Goal: Task Accomplishment & Management: Complete application form

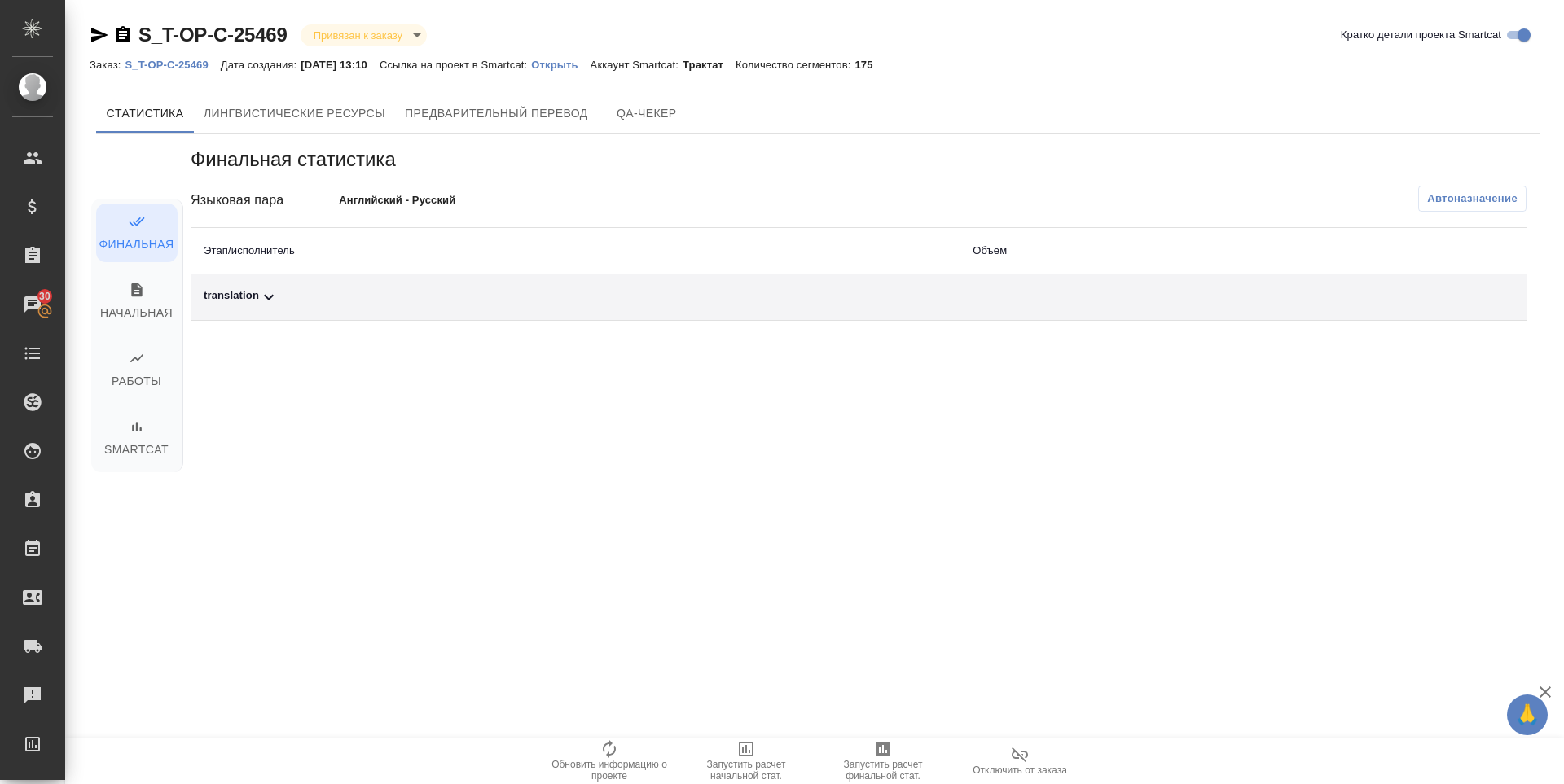
click at [242, 302] on div "translation" at bounding box center [575, 297] width 743 height 20
click at [1459, 358] on icon "button" at bounding box center [1455, 353] width 16 height 15
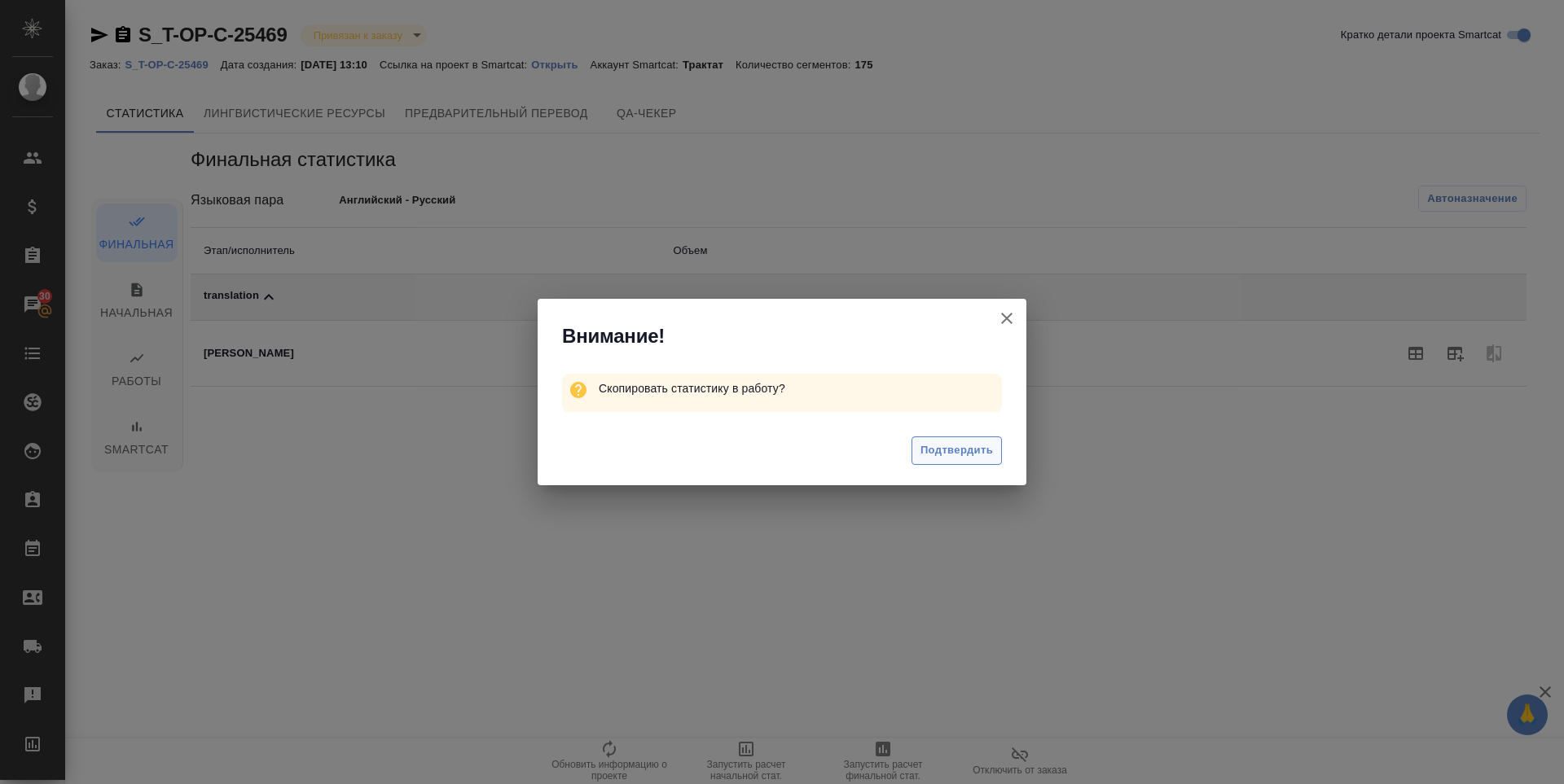
click at [949, 459] on span "Подтвердить" at bounding box center [956, 450] width 72 height 19
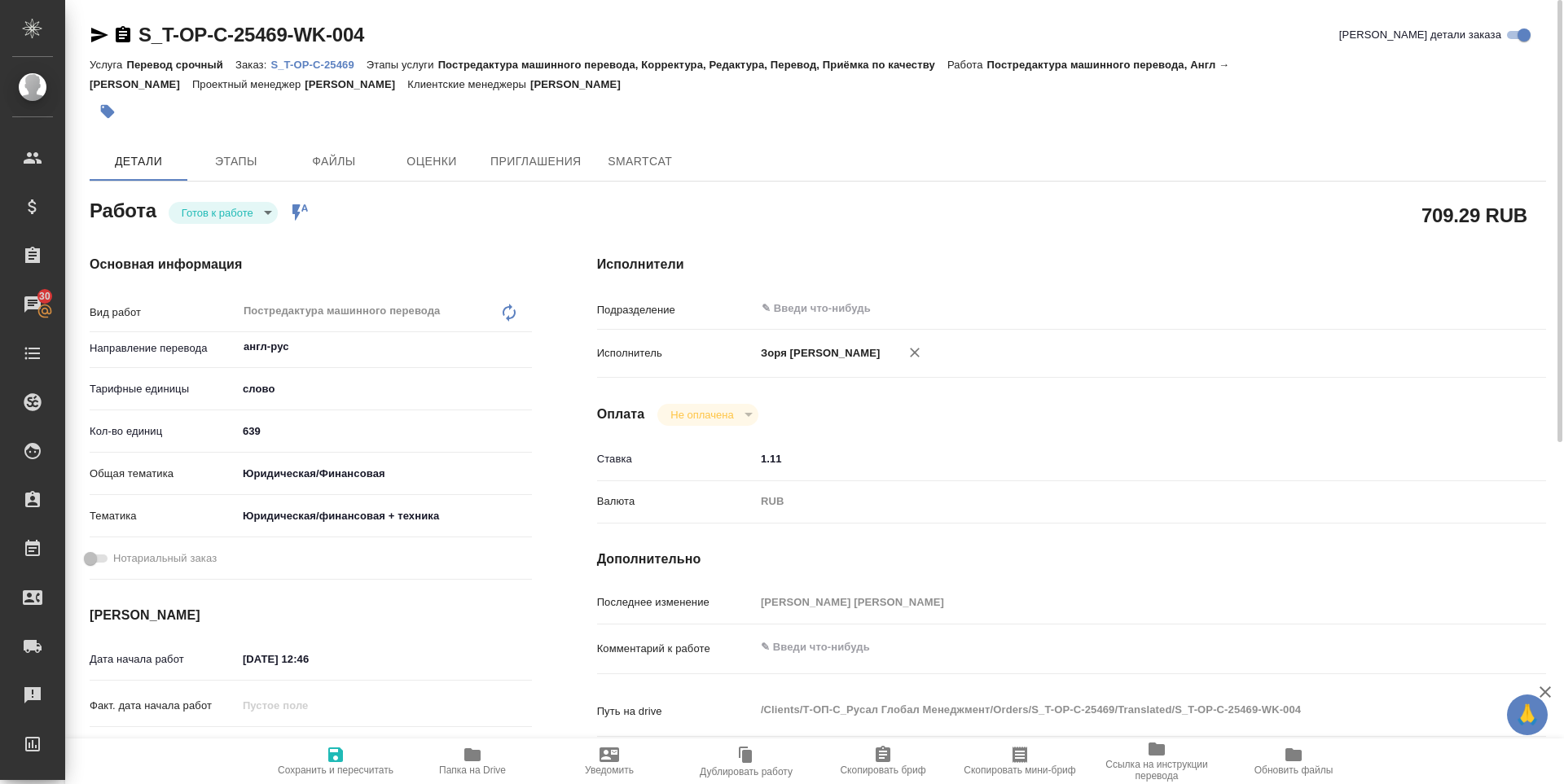
click at [324, 764] on span "Сохранить и пересчитать" at bounding box center [336, 769] width 115 height 11
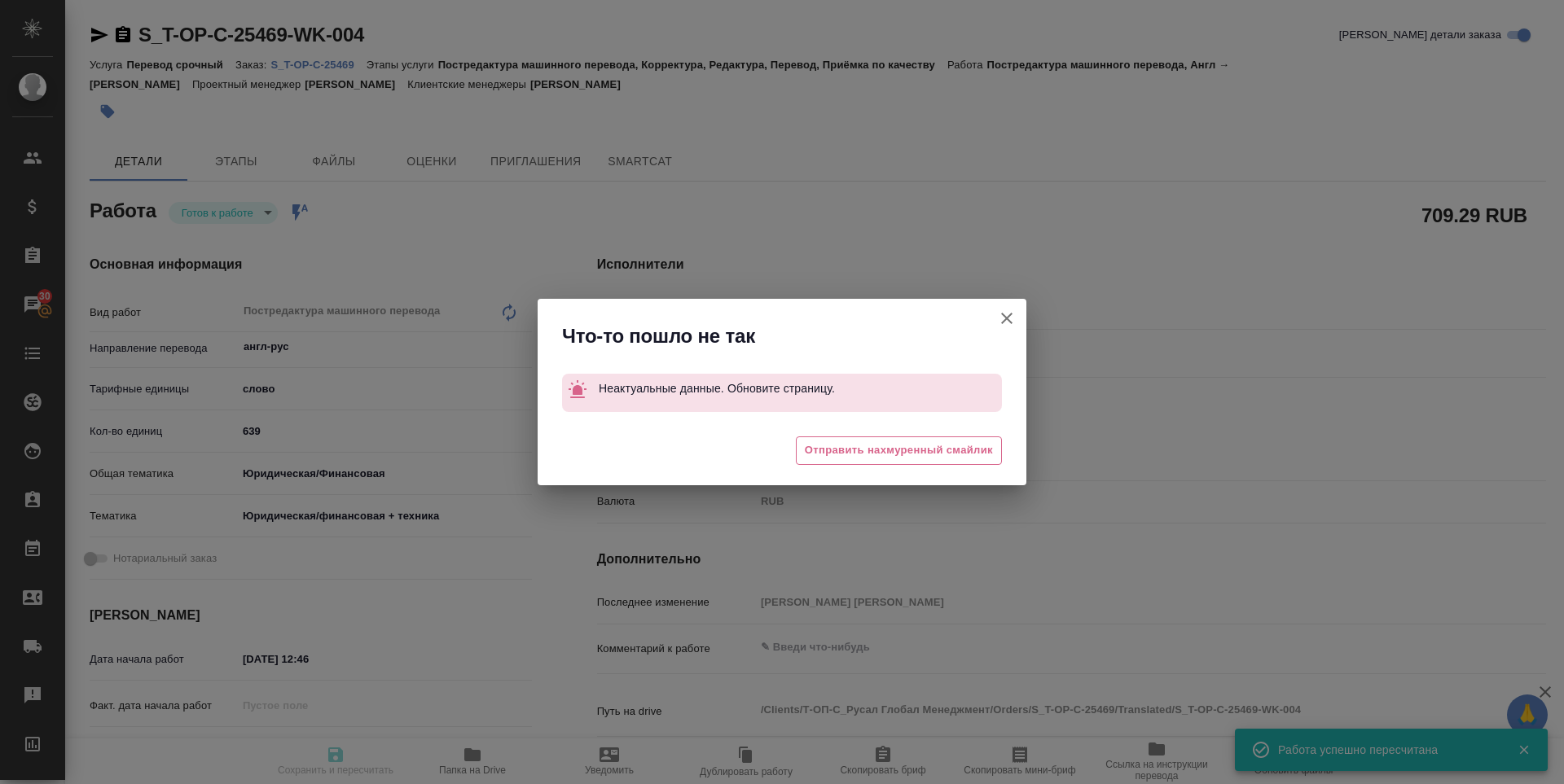
type input "readyForWork"
type input "англ-рус"
type input "5a8b1489cc6b4906c91bfd90"
type input "427.64"
type input "yr-fn"
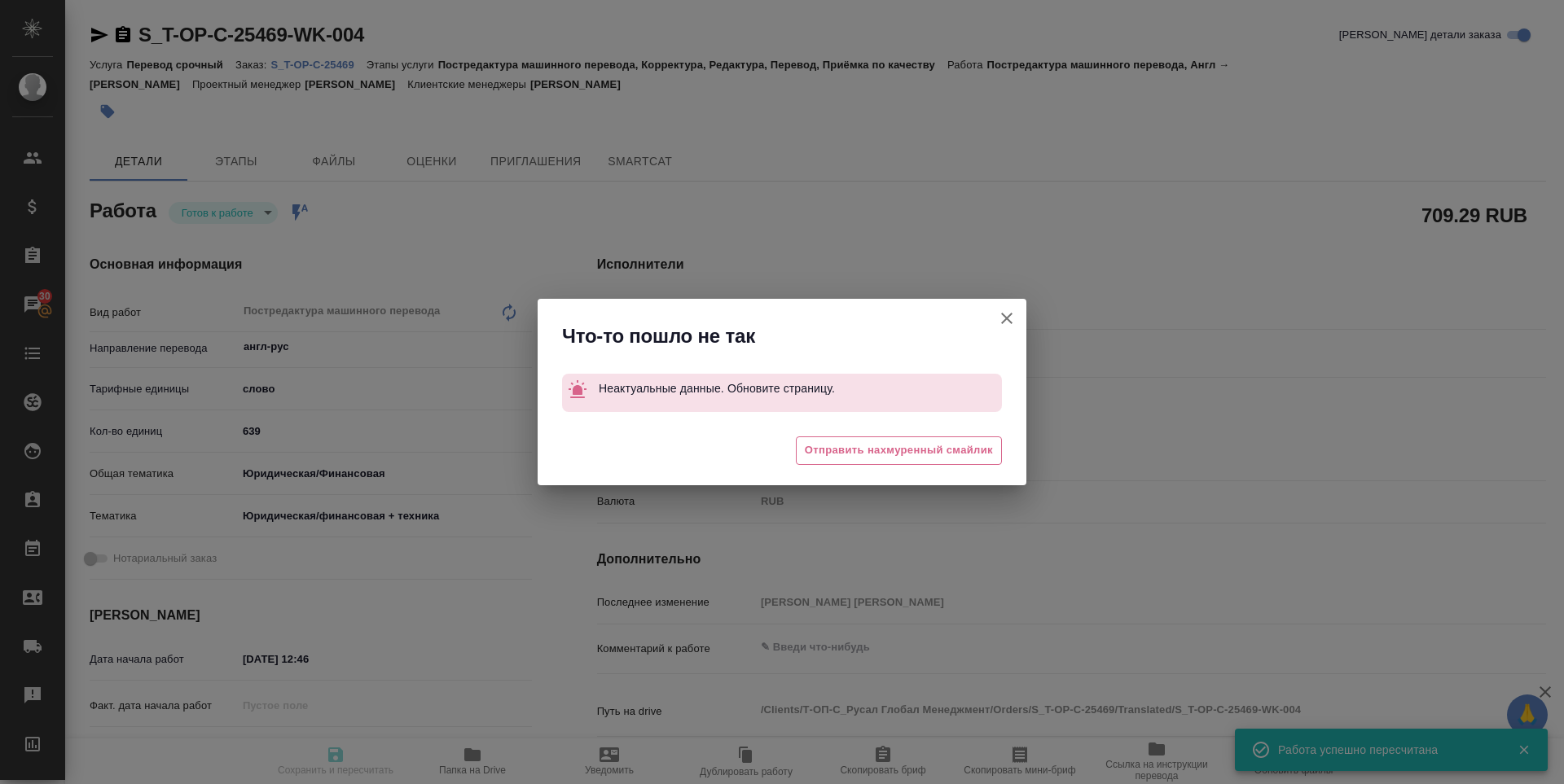
type input "5a8b8b956a9677013d343e73"
type input "10.10.2025 12:46"
type input "14.10.2025 16:00"
type input "17.10.2025 16:00"
type input "notPayed"
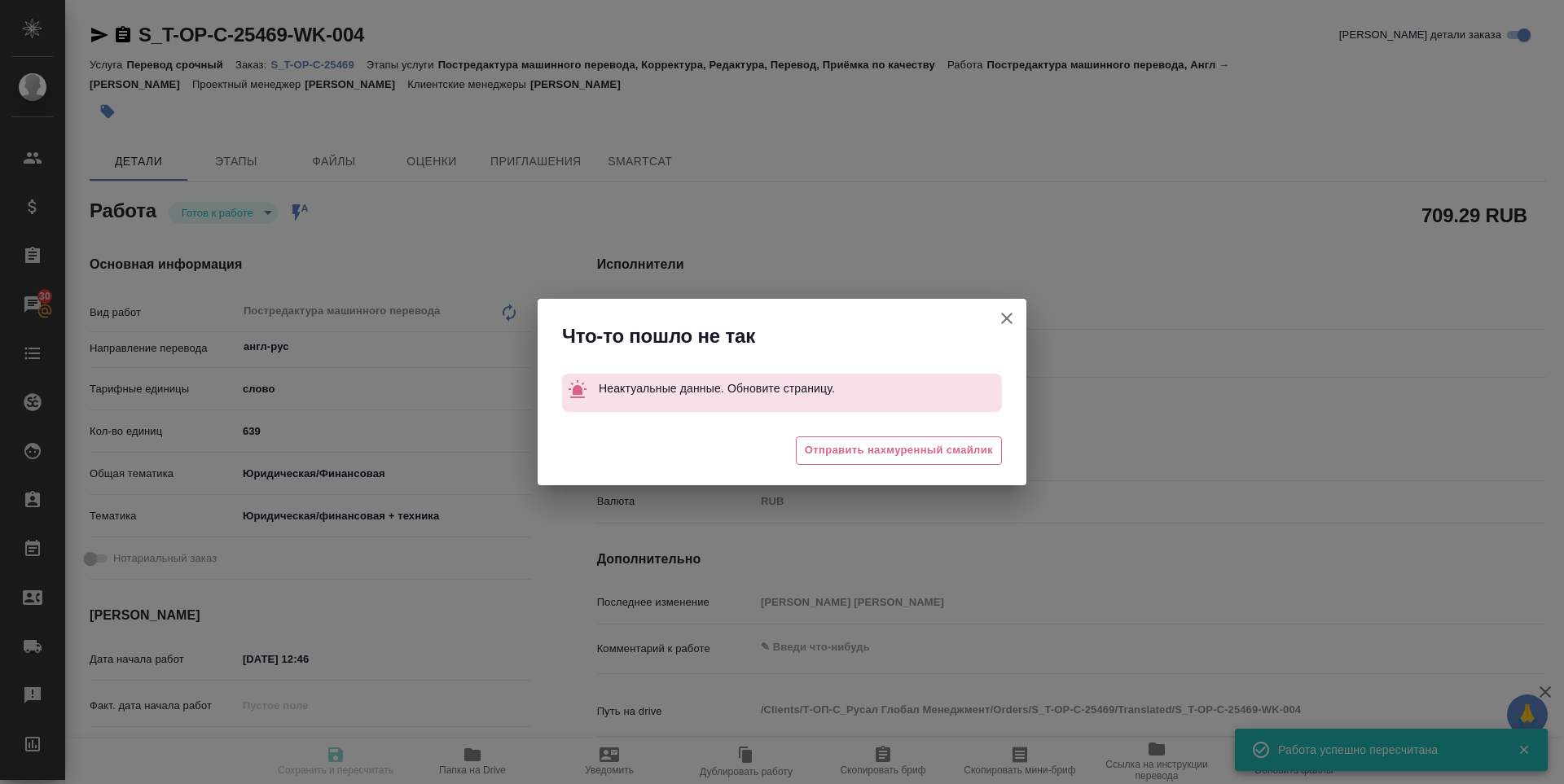
type input "1.11"
type input "RUB"
type input "Зоря Татьяна"
type input "S_T-OP-C-25469"
type input "Т-ОП-С-47069"
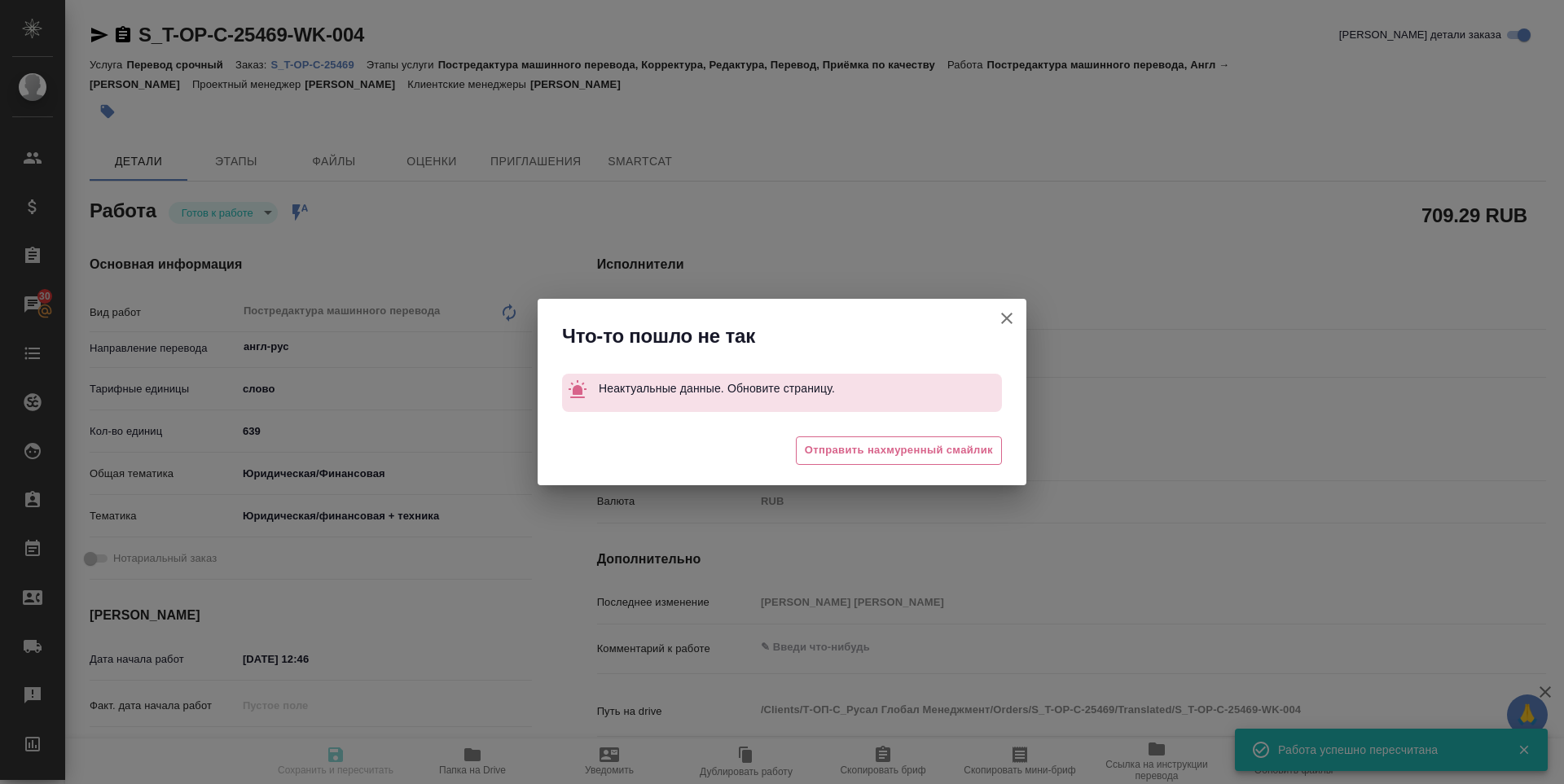
type input "Перевод срочный"
type input "Постредактура машинного перевода, Корректура, Редактура, Перевод, Приёмка по ка…"
type input "Горленко Юлия"
type input "/Clients/Т-ОП-С_Русал Глобал Менеджмент/Orders/S_T-OP-C-25469"
click at [994, 320] on button "Кратко детали заказа" at bounding box center [1006, 318] width 39 height 39
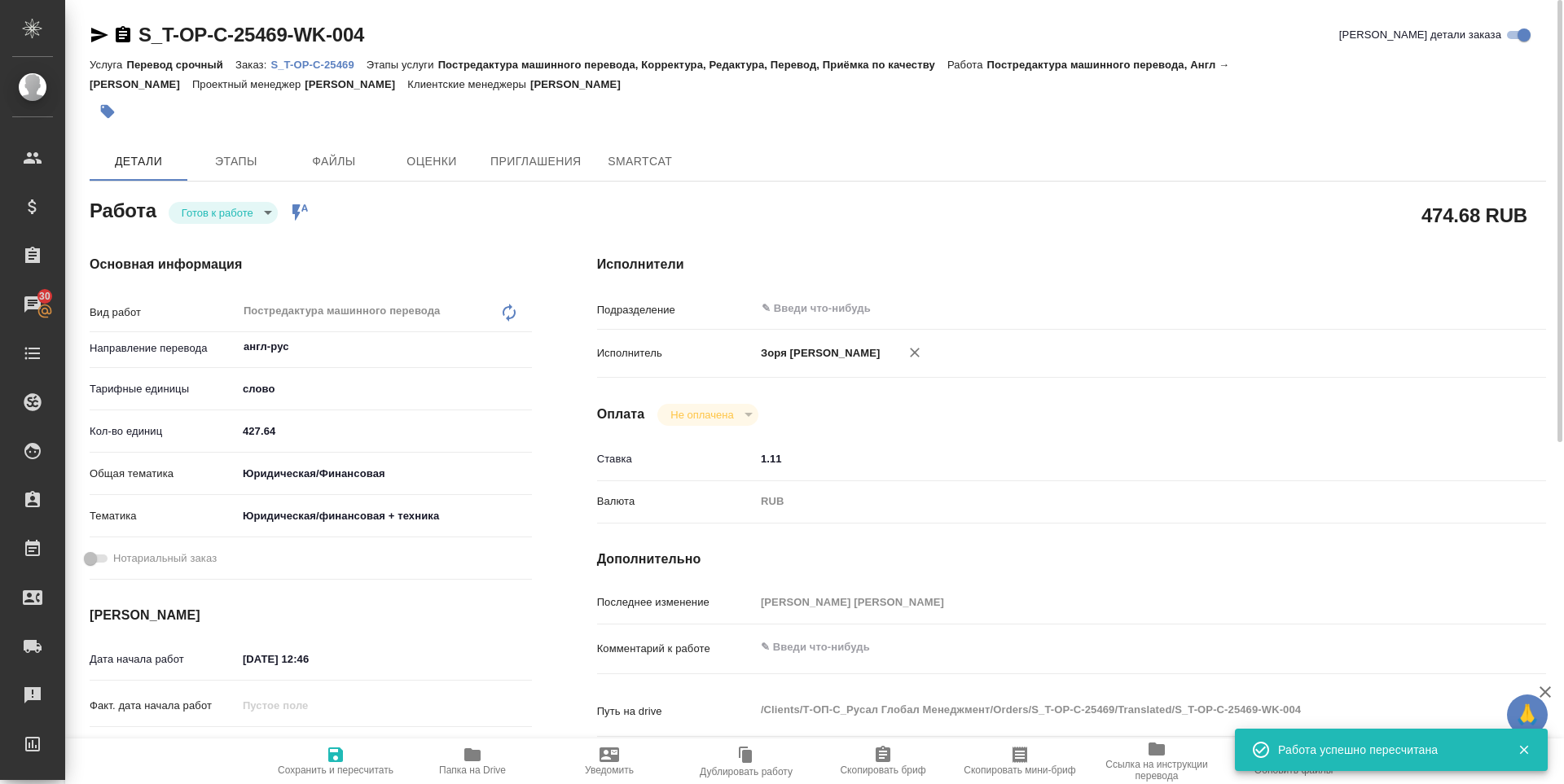
click at [262, 217] on body "🙏 .cls-1 fill:#fff; AWATERA Zoria Tatiana Клиенты Спецификации Заказы 30 Чаты T…" at bounding box center [782, 392] width 1564 height 784
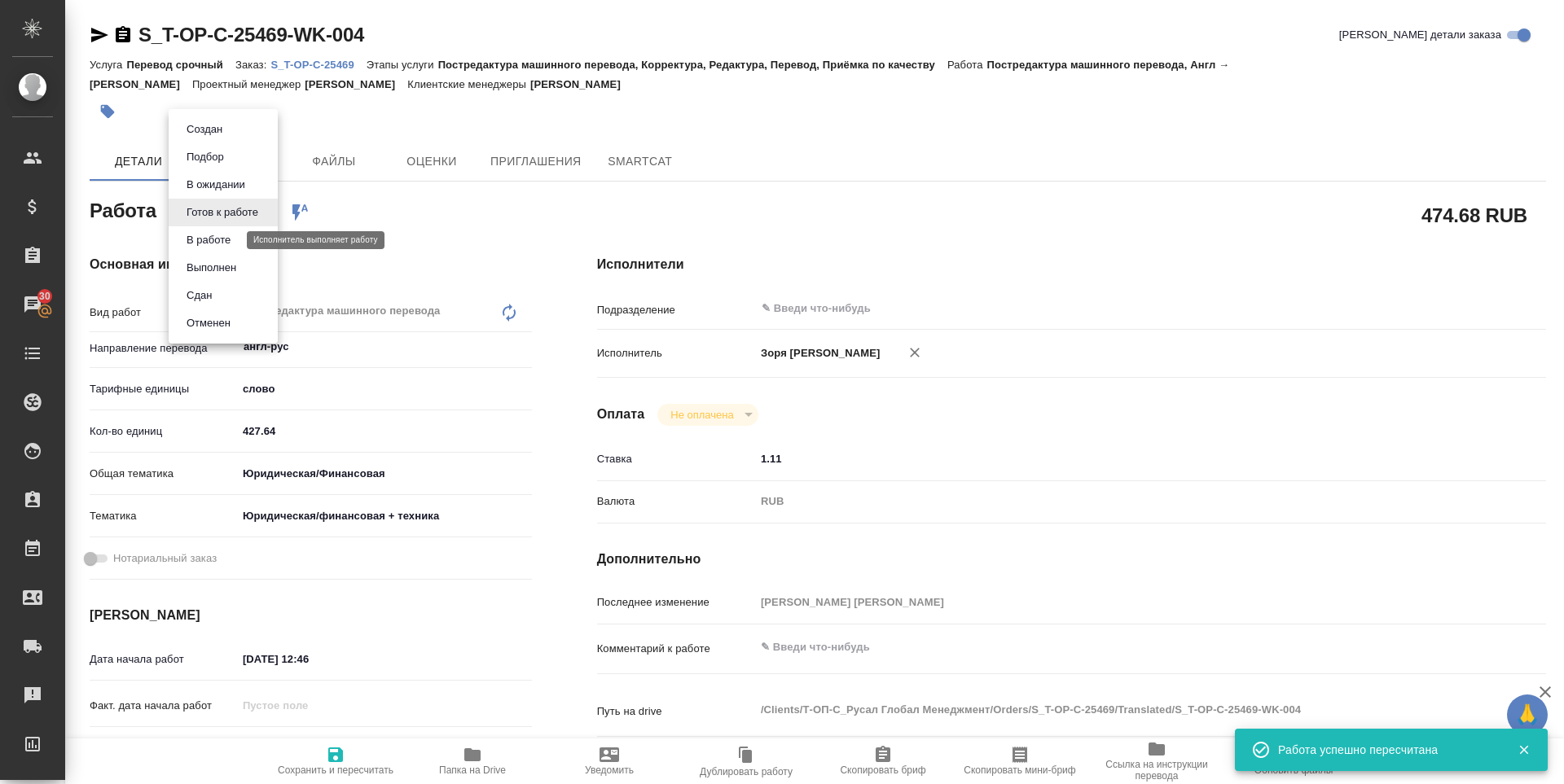
click at [210, 245] on button "В работе" at bounding box center [209, 240] width 54 height 18
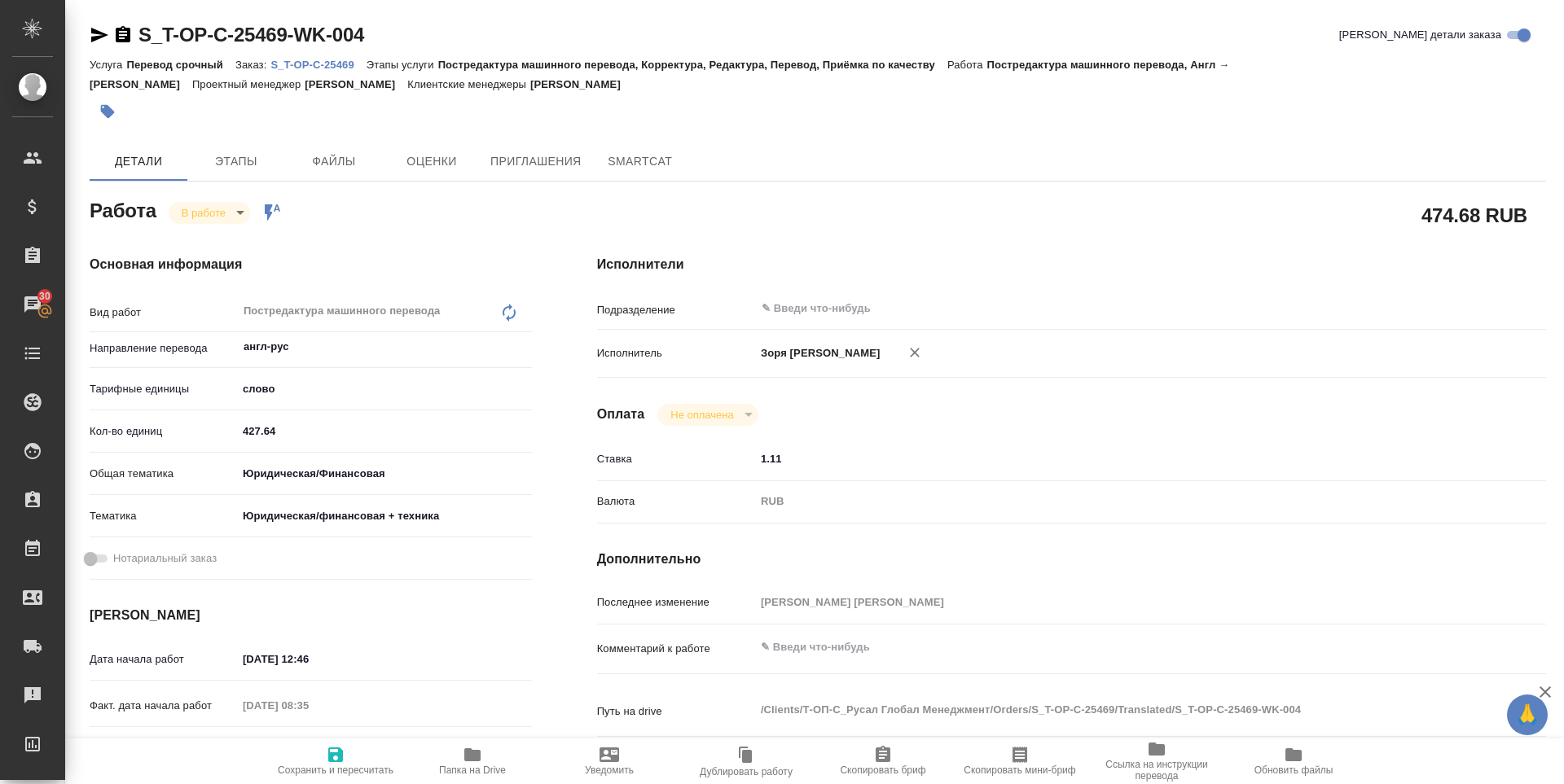
type textarea "x"
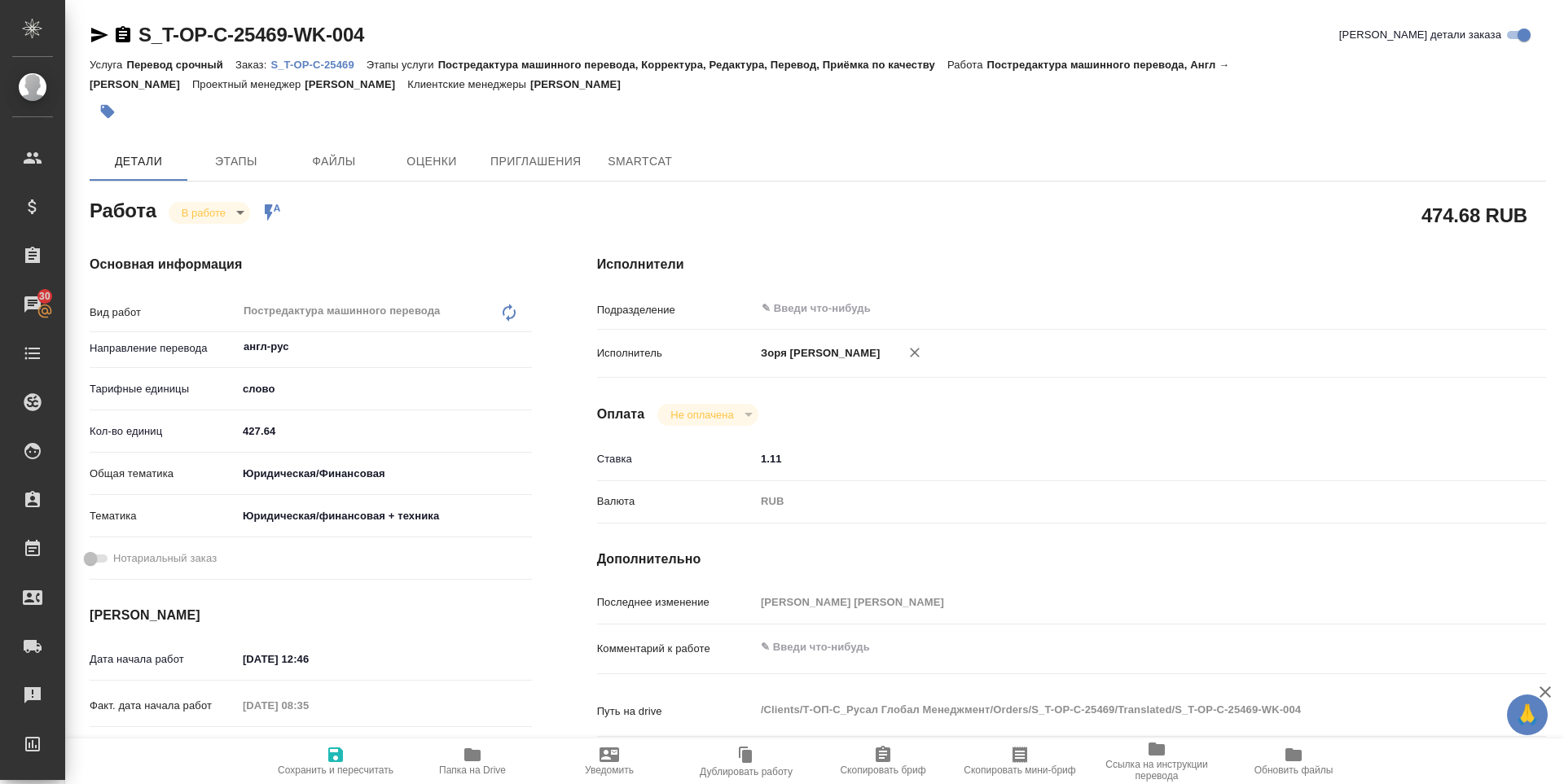
type textarea "x"
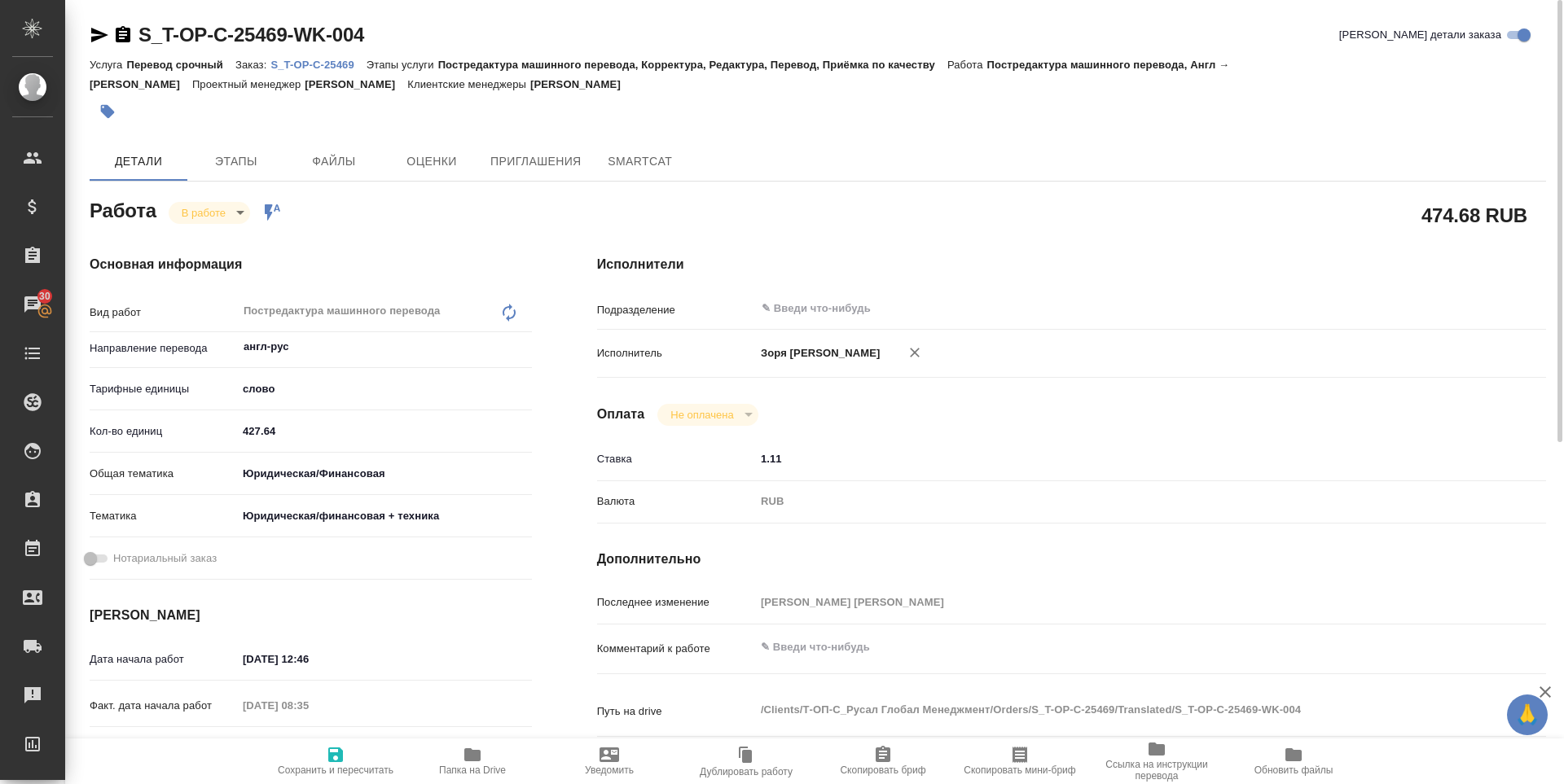
type textarea "x"
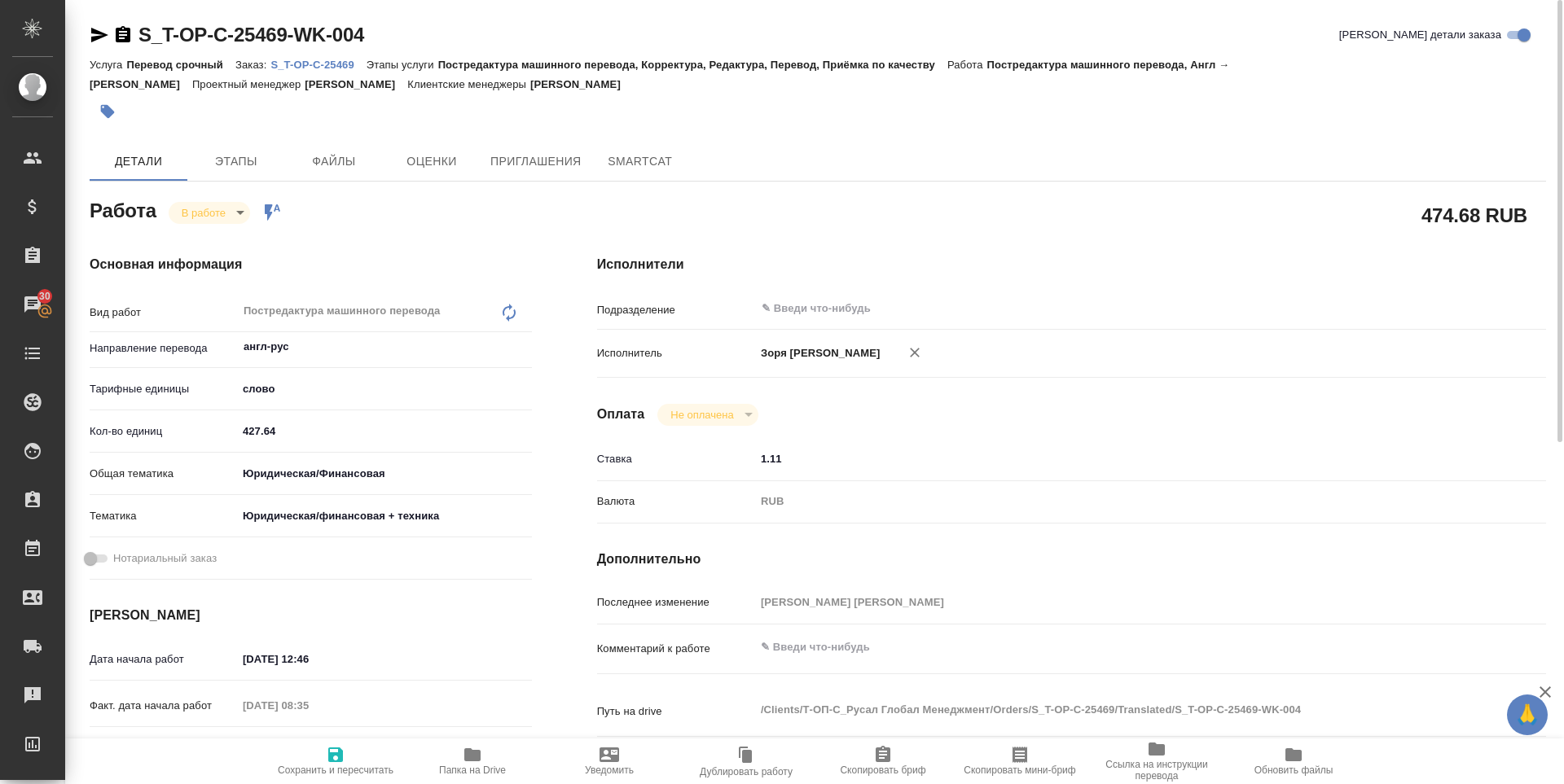
type textarea "x"
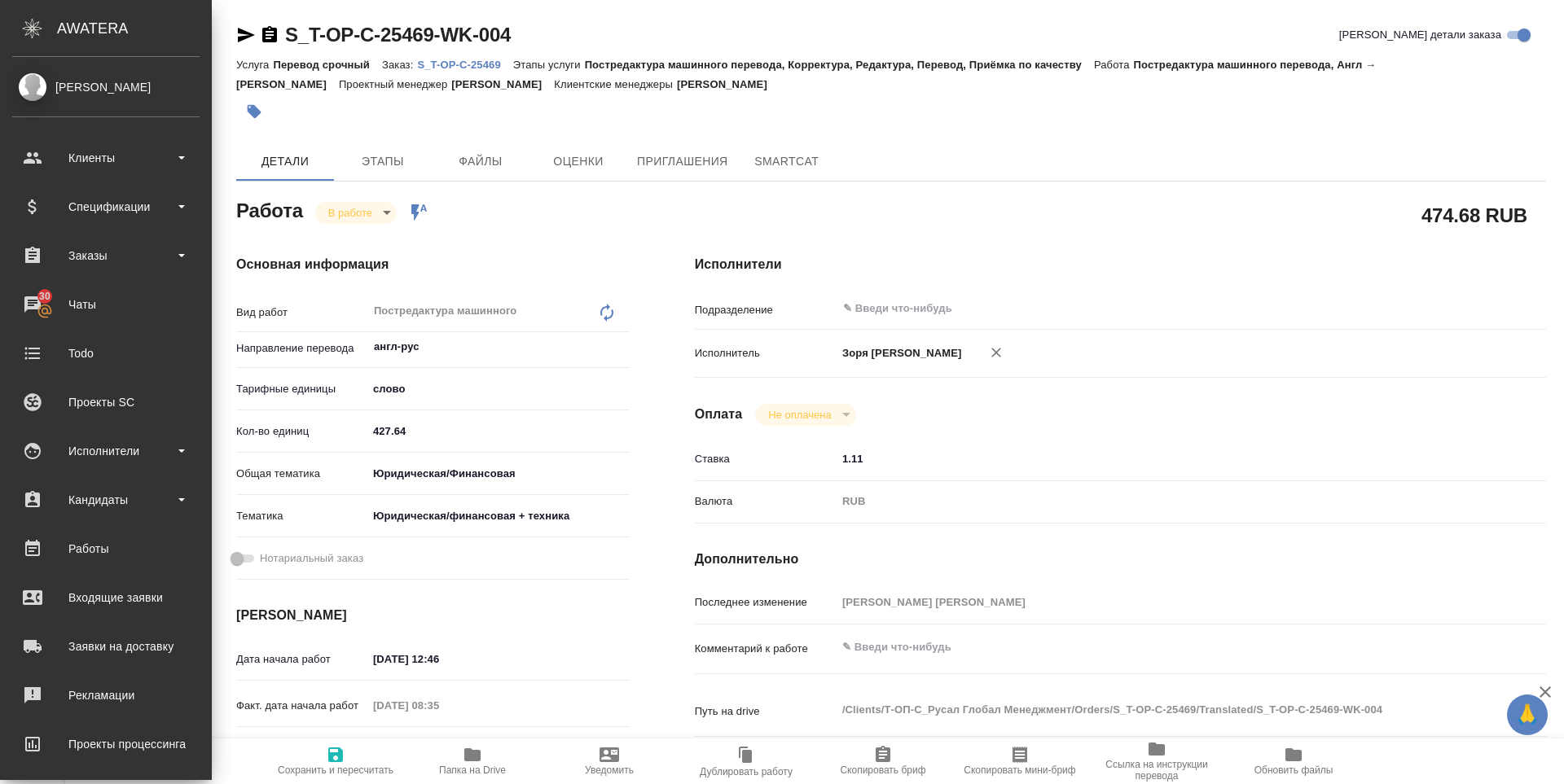
type textarea "x"
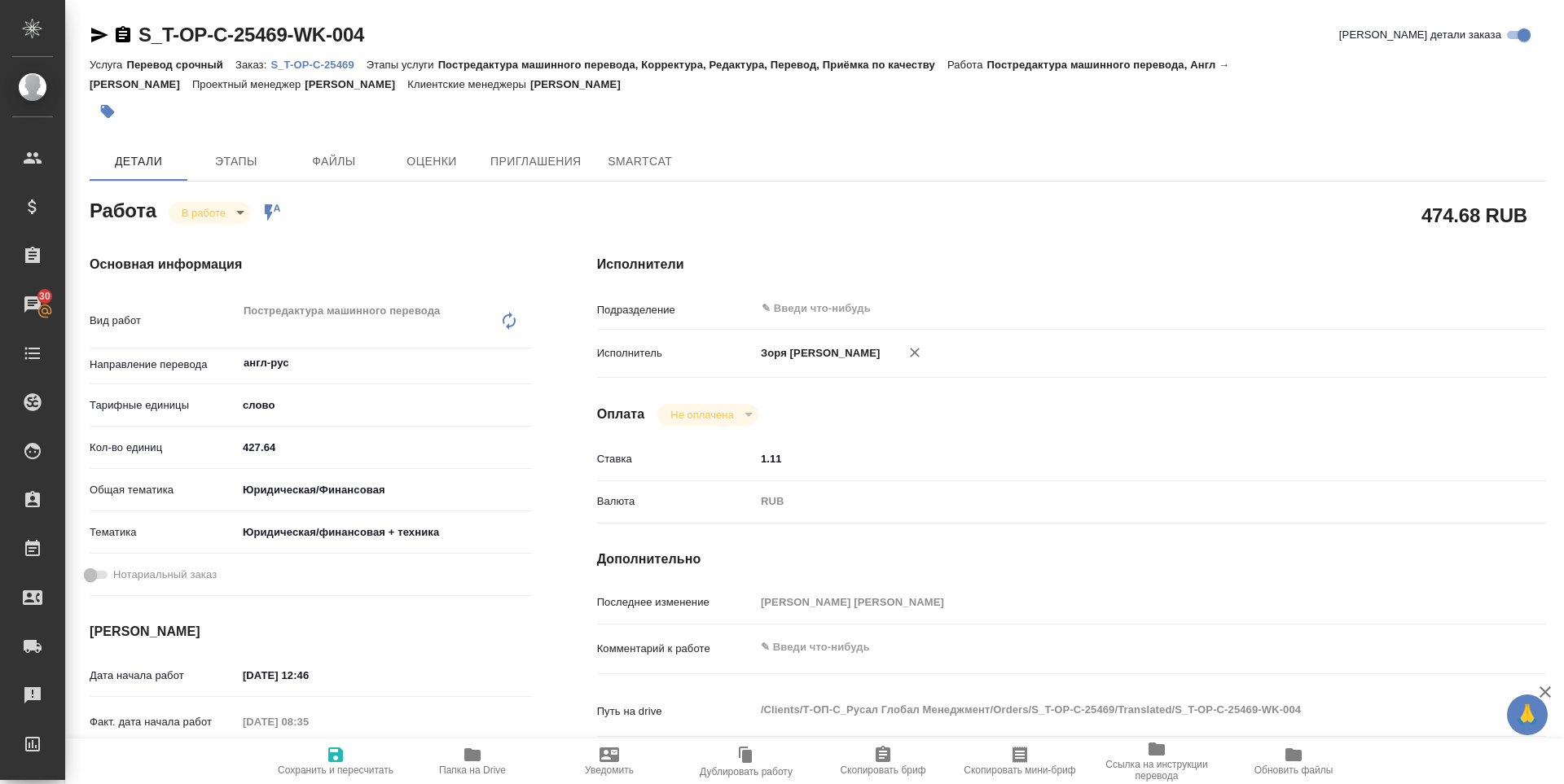
click at [487, 772] on span "Папка на Drive" at bounding box center [472, 769] width 67 height 11
click at [106, 31] on icon "button" at bounding box center [99, 35] width 20 height 20
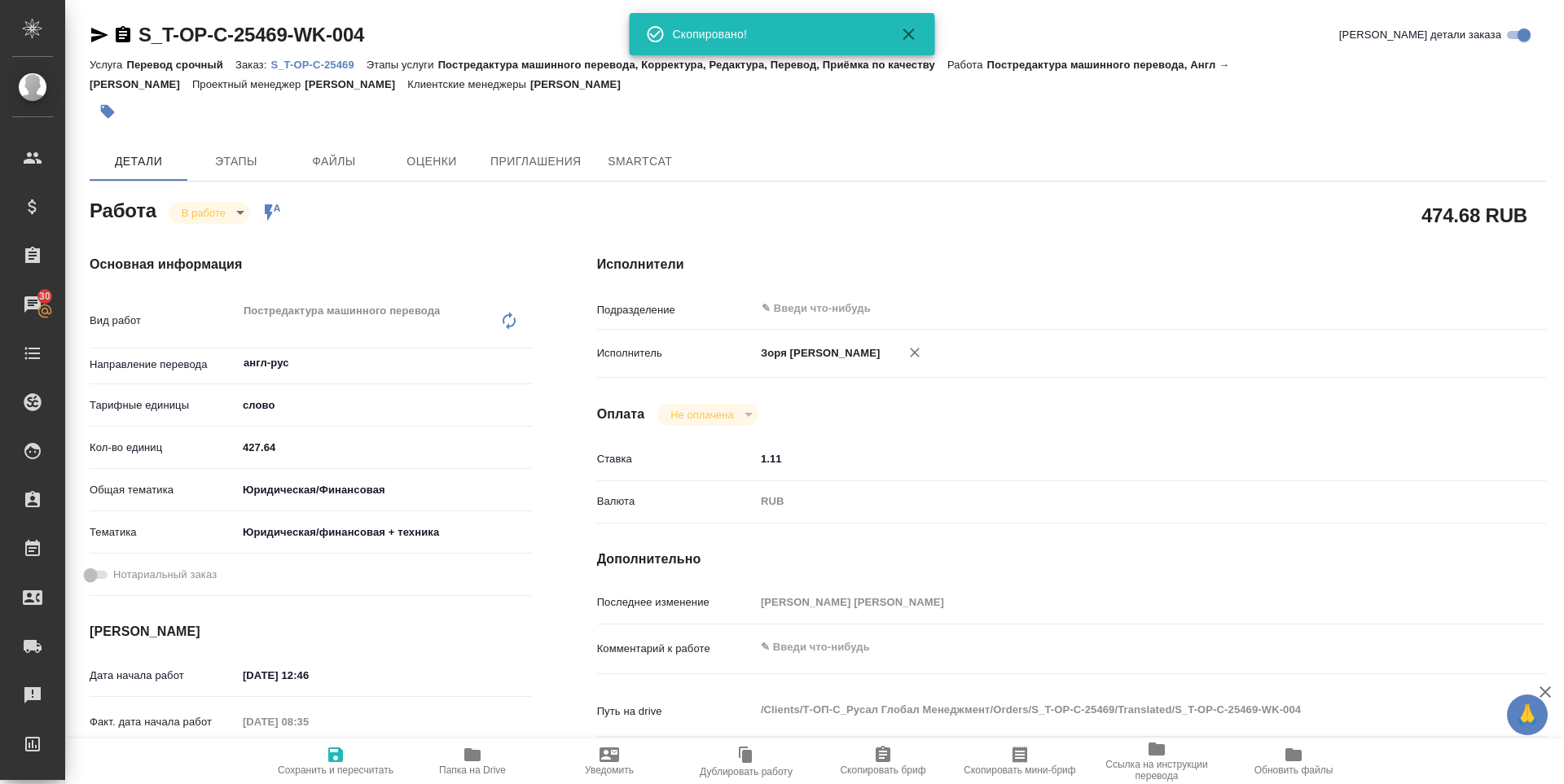
type textarea "x"
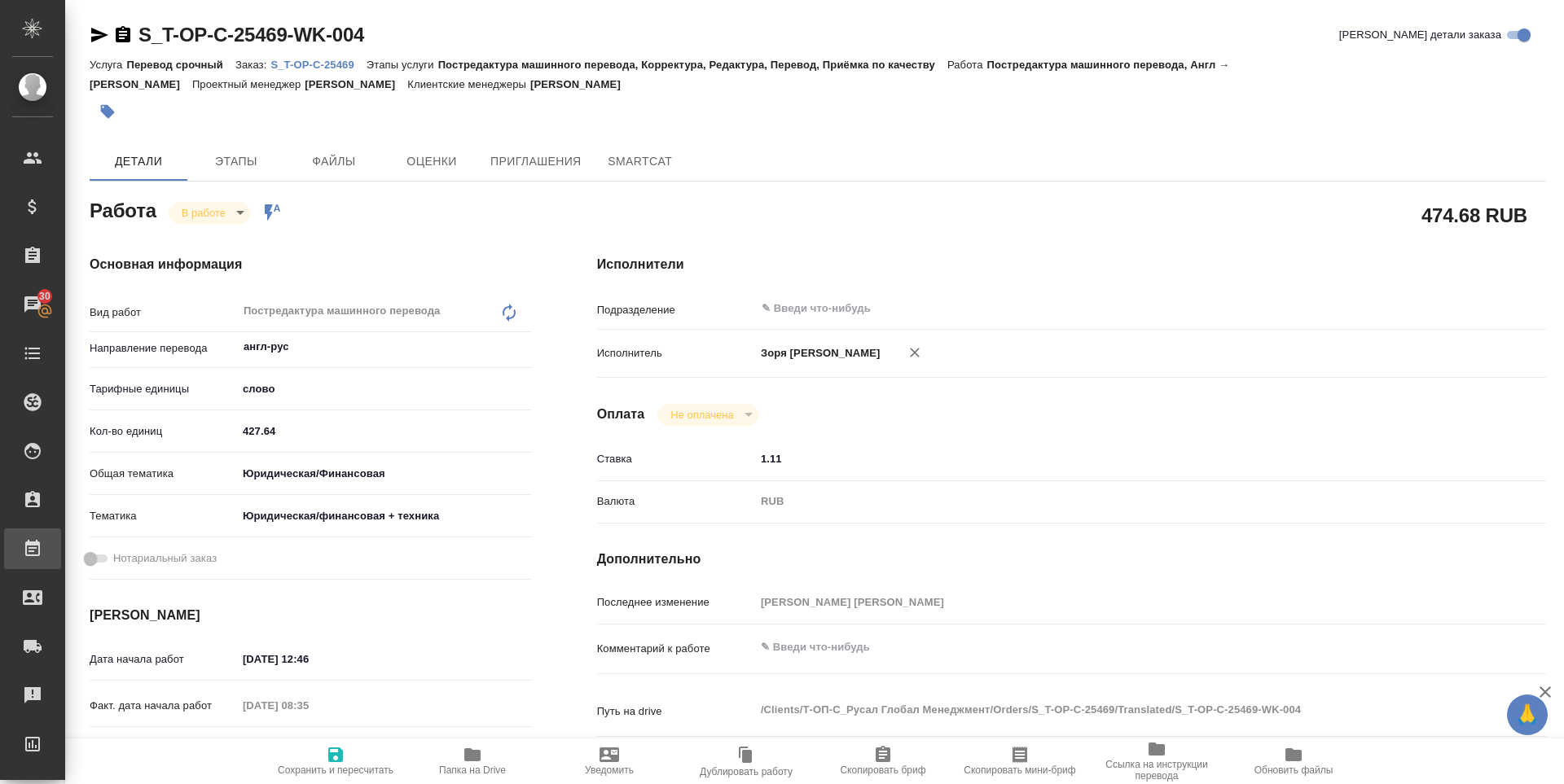
type textarea "x"
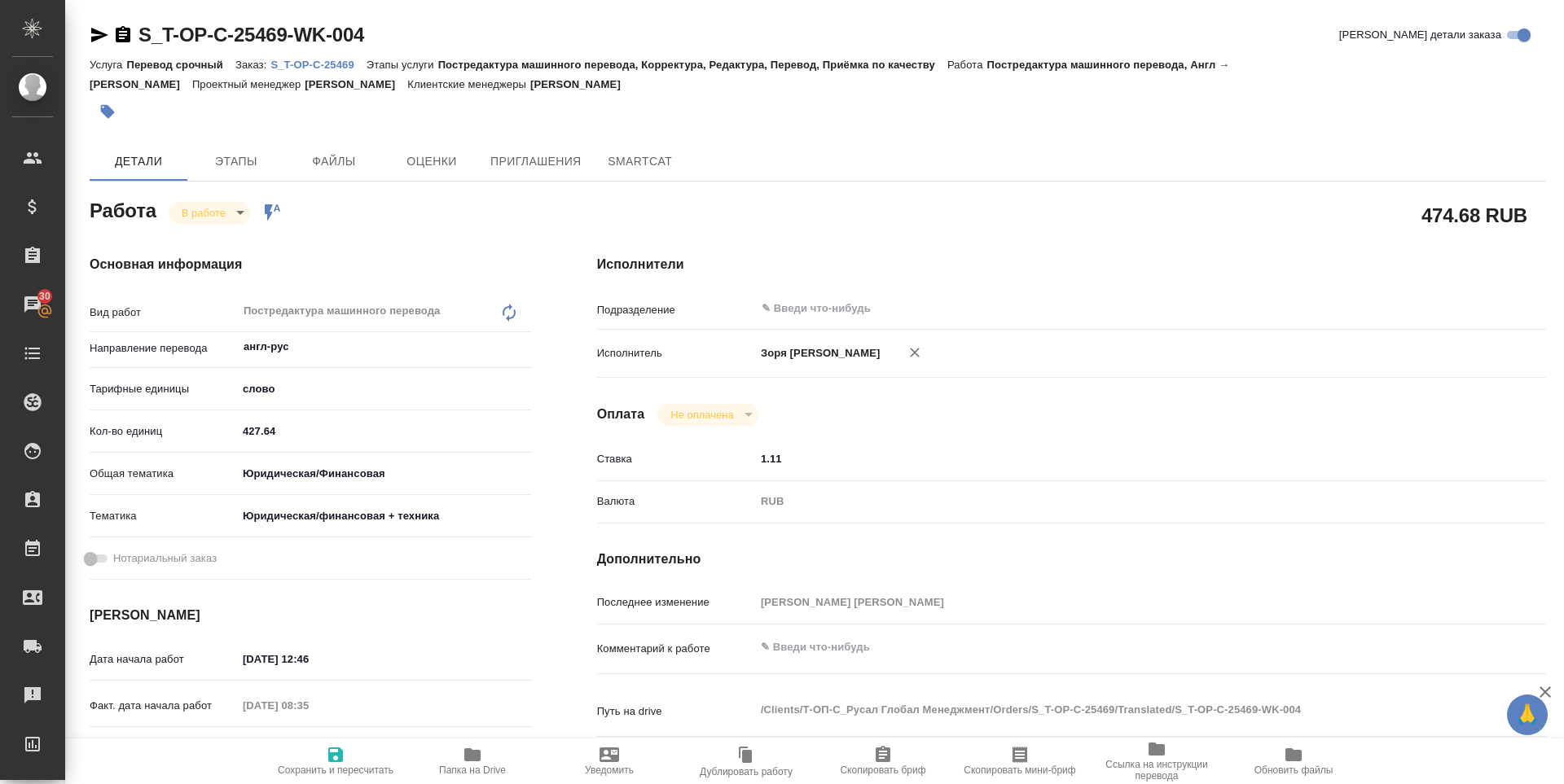
type textarea "x"
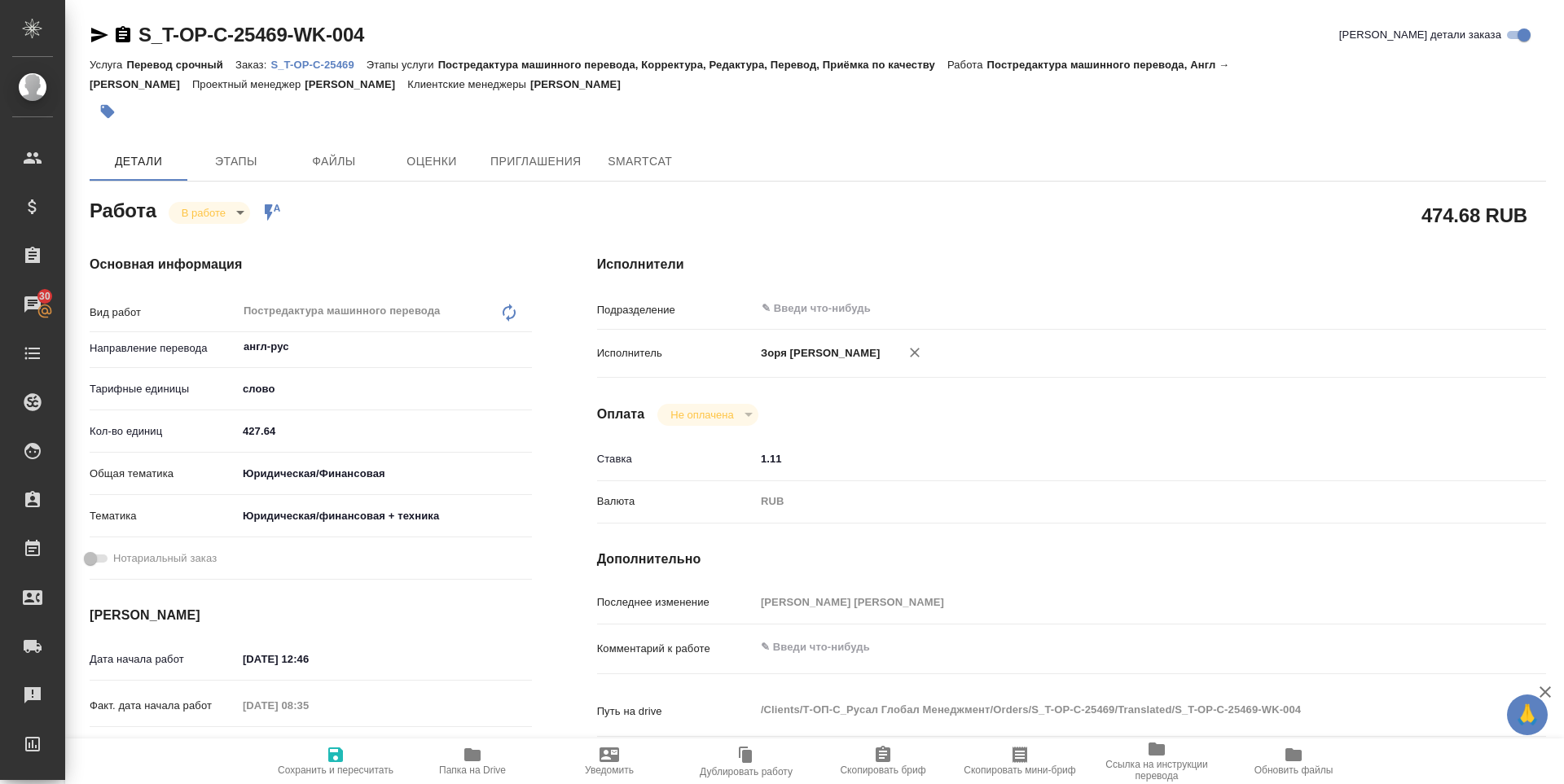
type textarea "x"
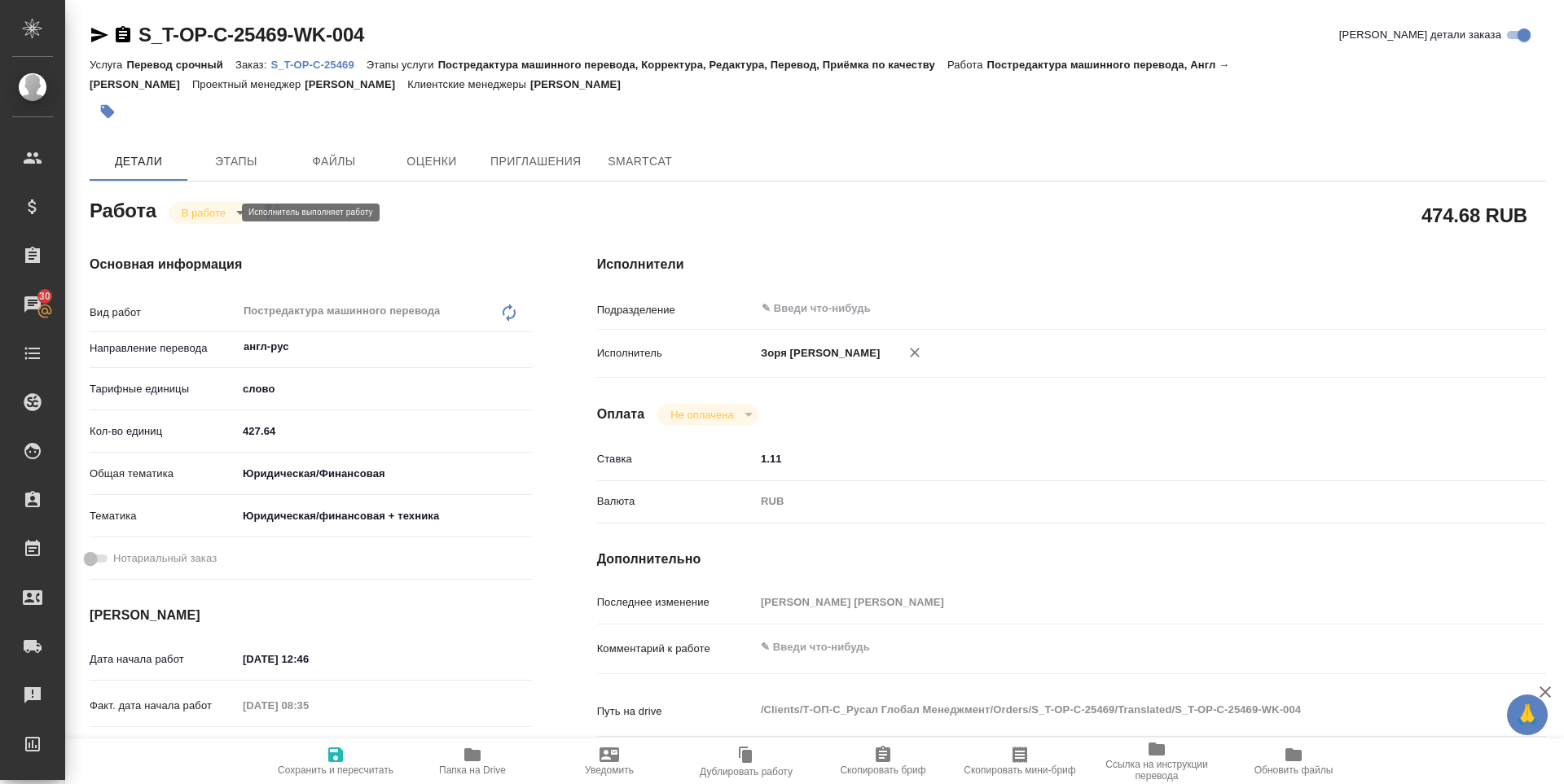
click at [219, 212] on body "🙏 .cls-1 fill:#fff; AWATERA Zoria Tatiana Клиенты Спецификации Заказы 30 Чаты T…" at bounding box center [782, 392] width 1564 height 784
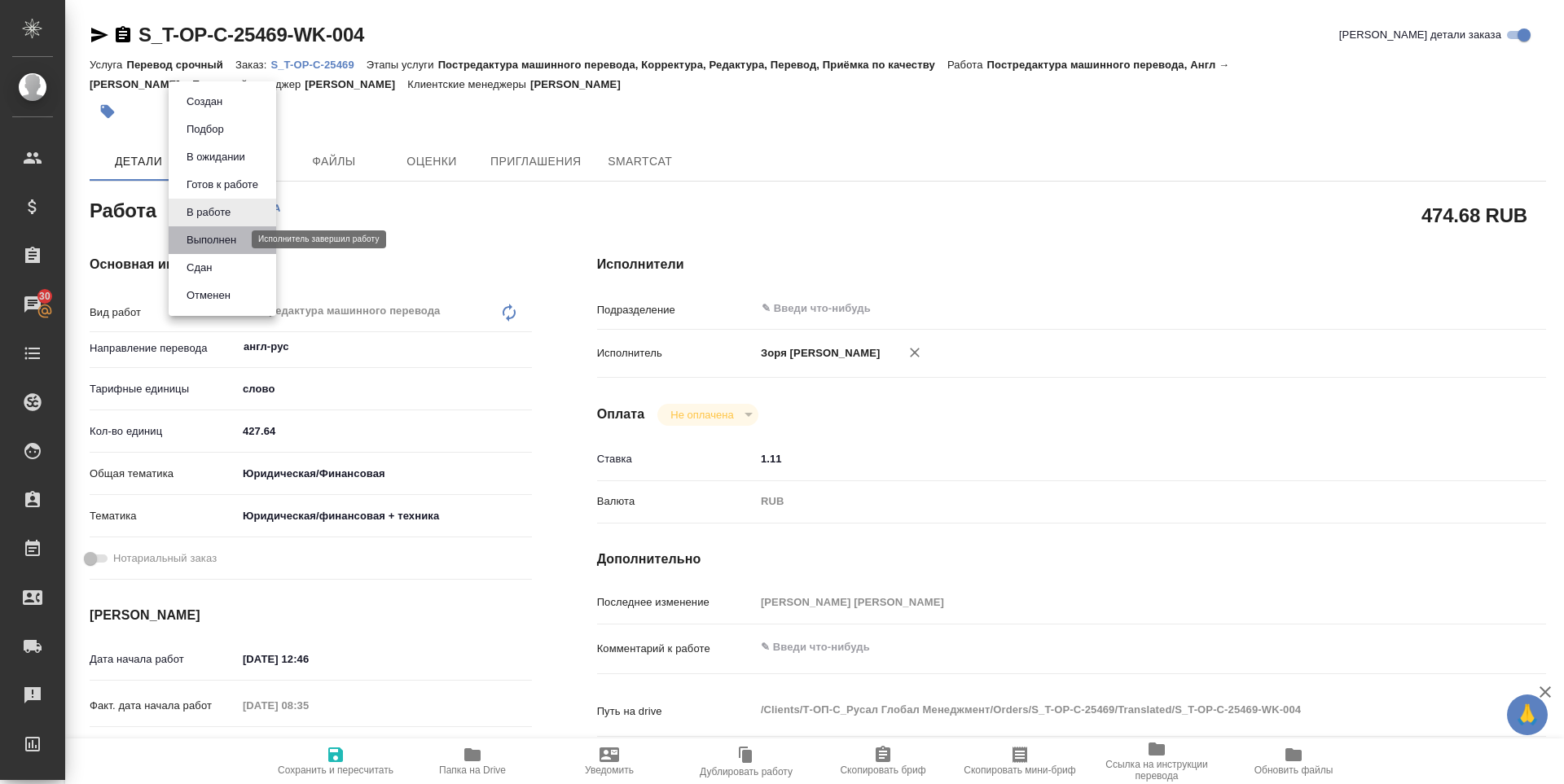
click at [222, 241] on button "Выполнен" at bounding box center [212, 240] width 60 height 18
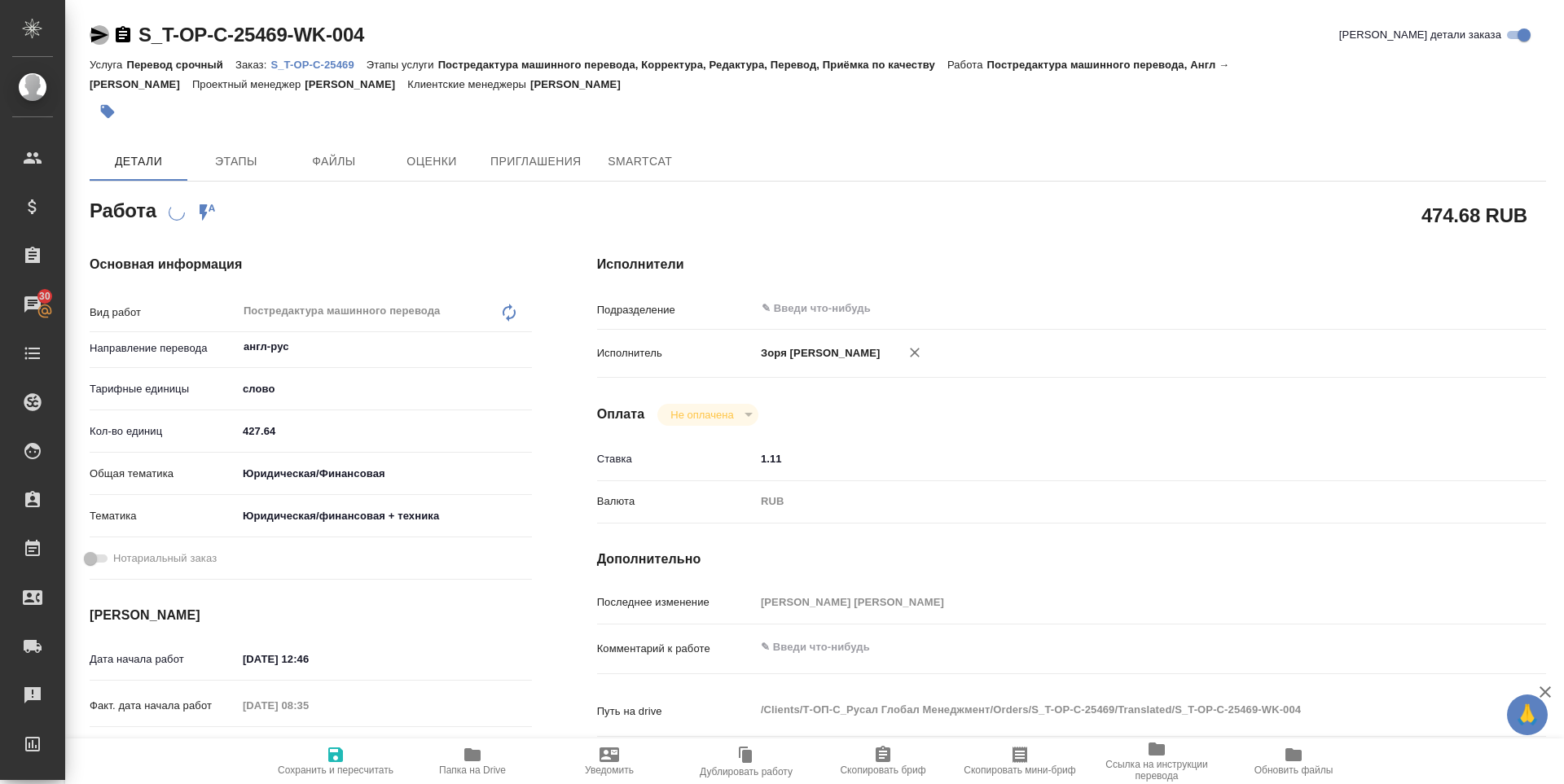
click at [98, 37] on icon "button" at bounding box center [99, 35] width 17 height 15
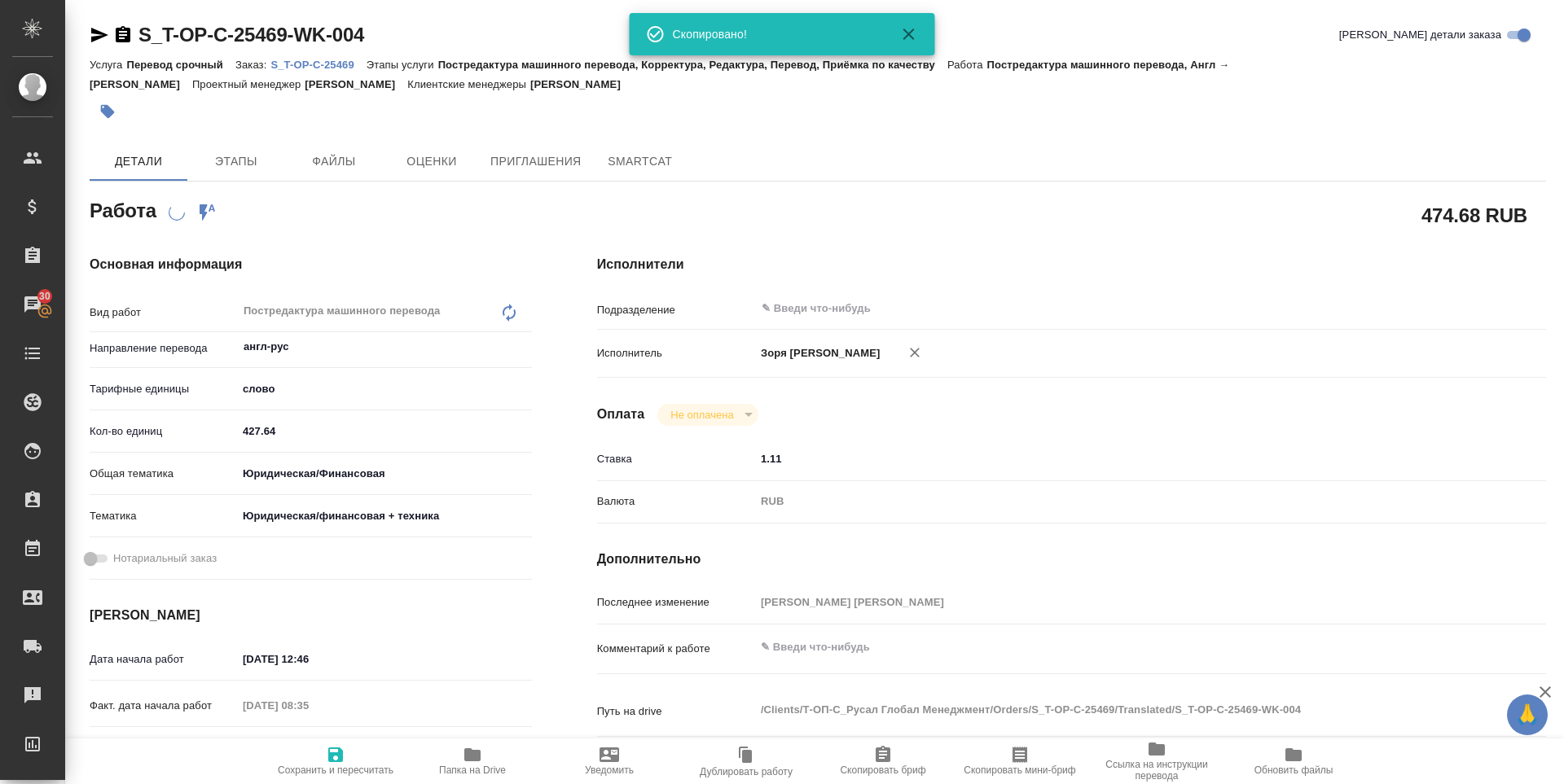
type textarea "x"
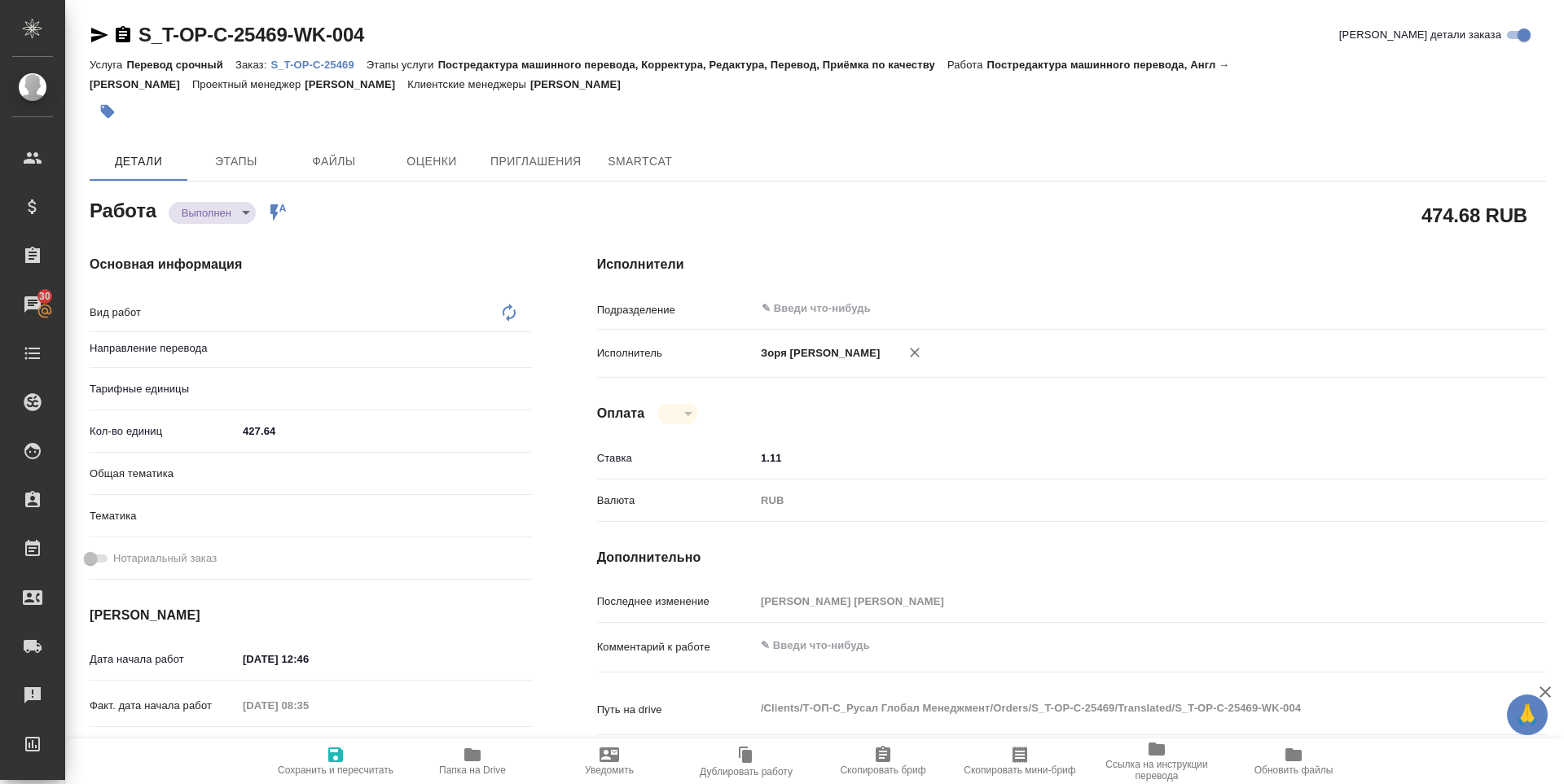
type textarea "x"
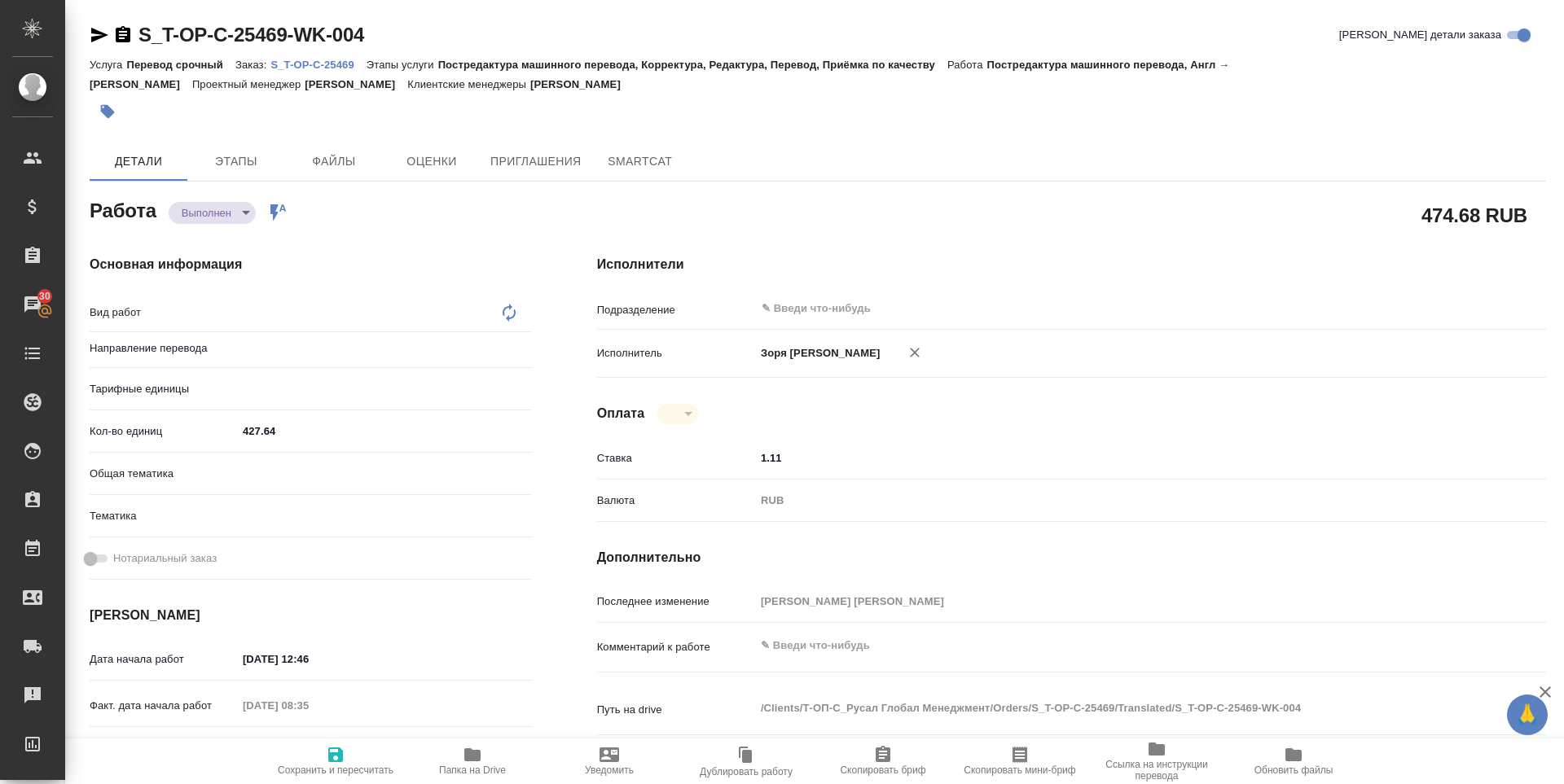
type textarea "x"
type textarea "Постредактура машинного перевода"
type textarea "x"
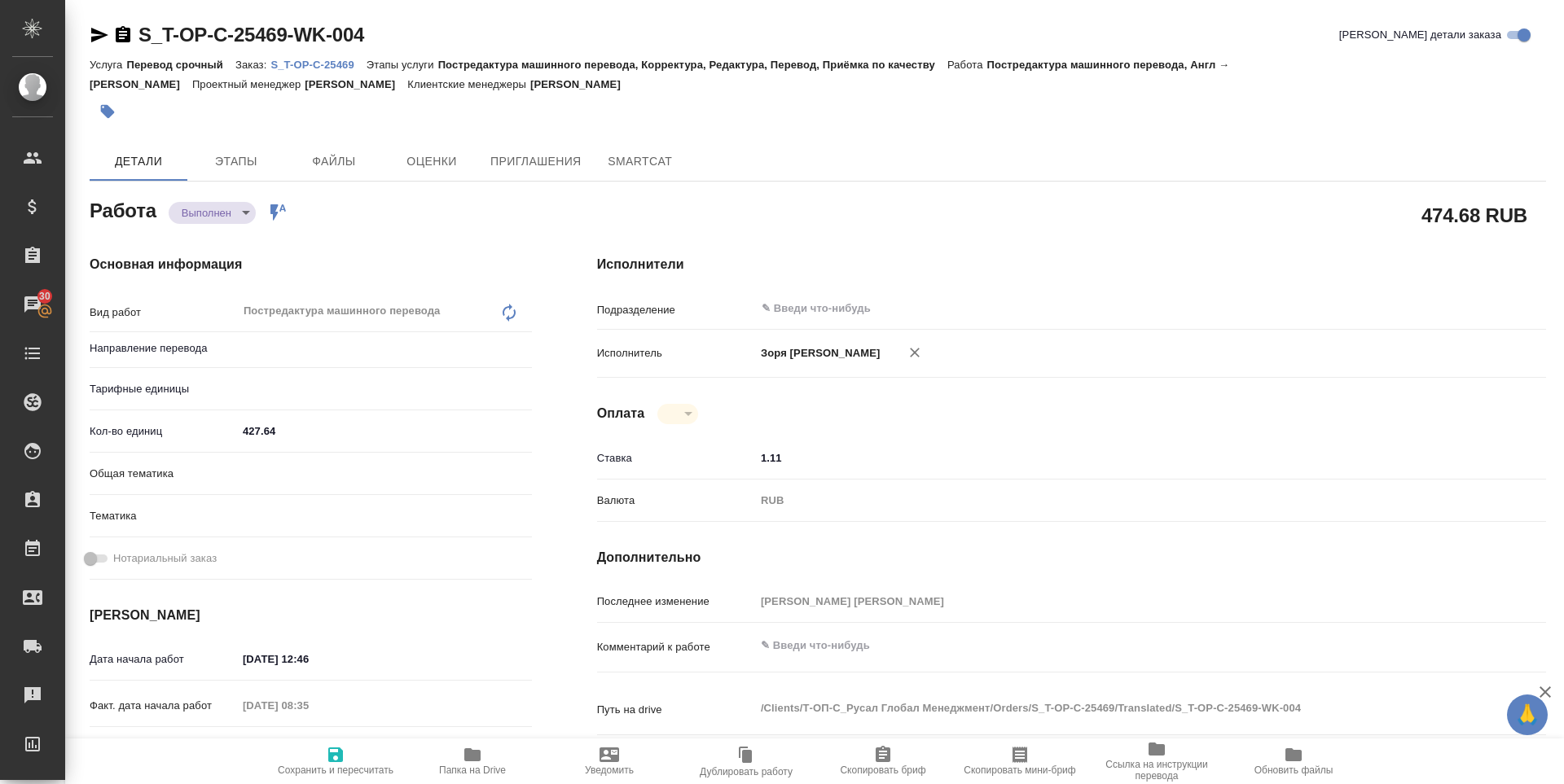
type input "англ-рус"
type textarea "x"
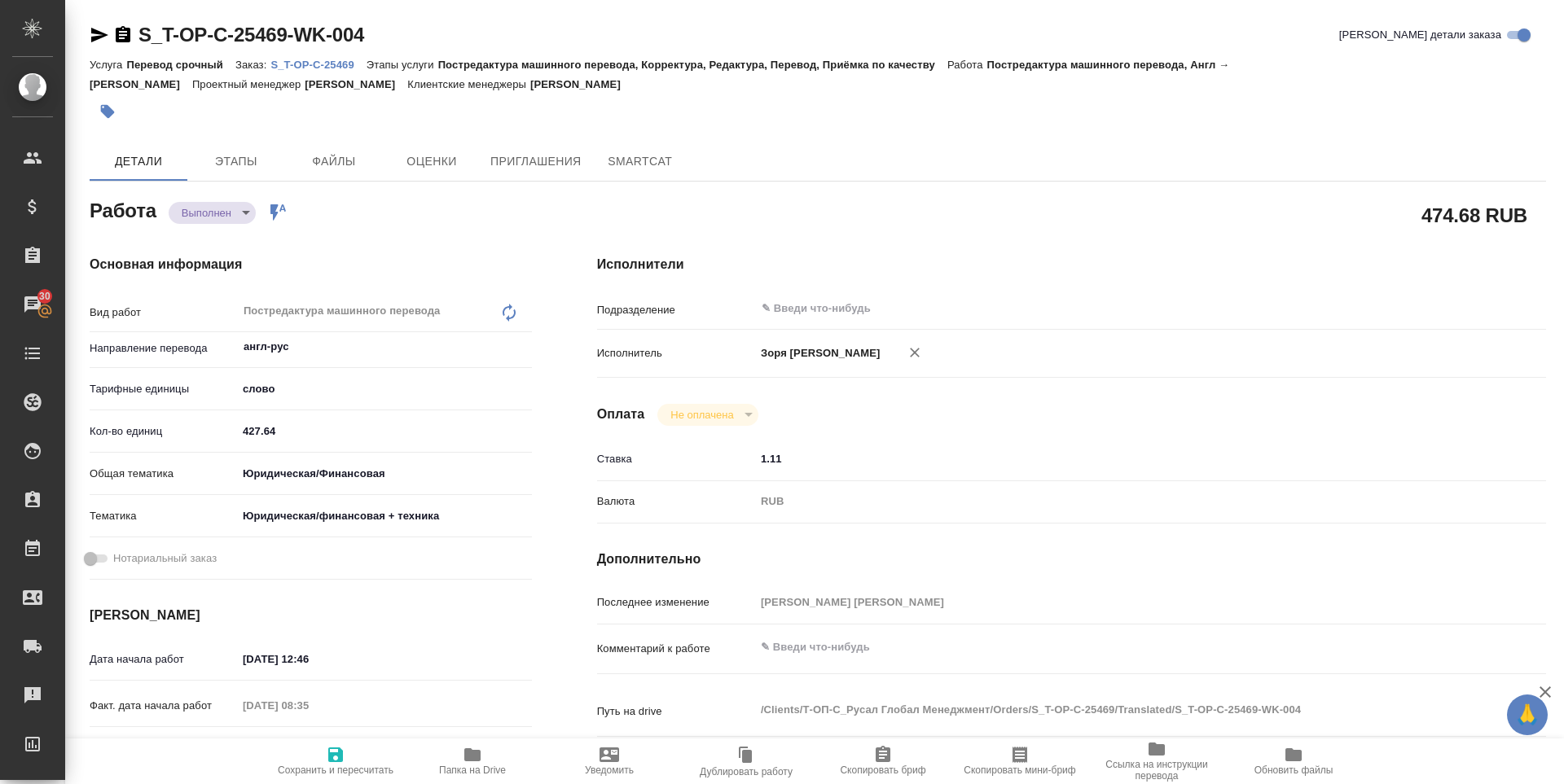
type textarea "x"
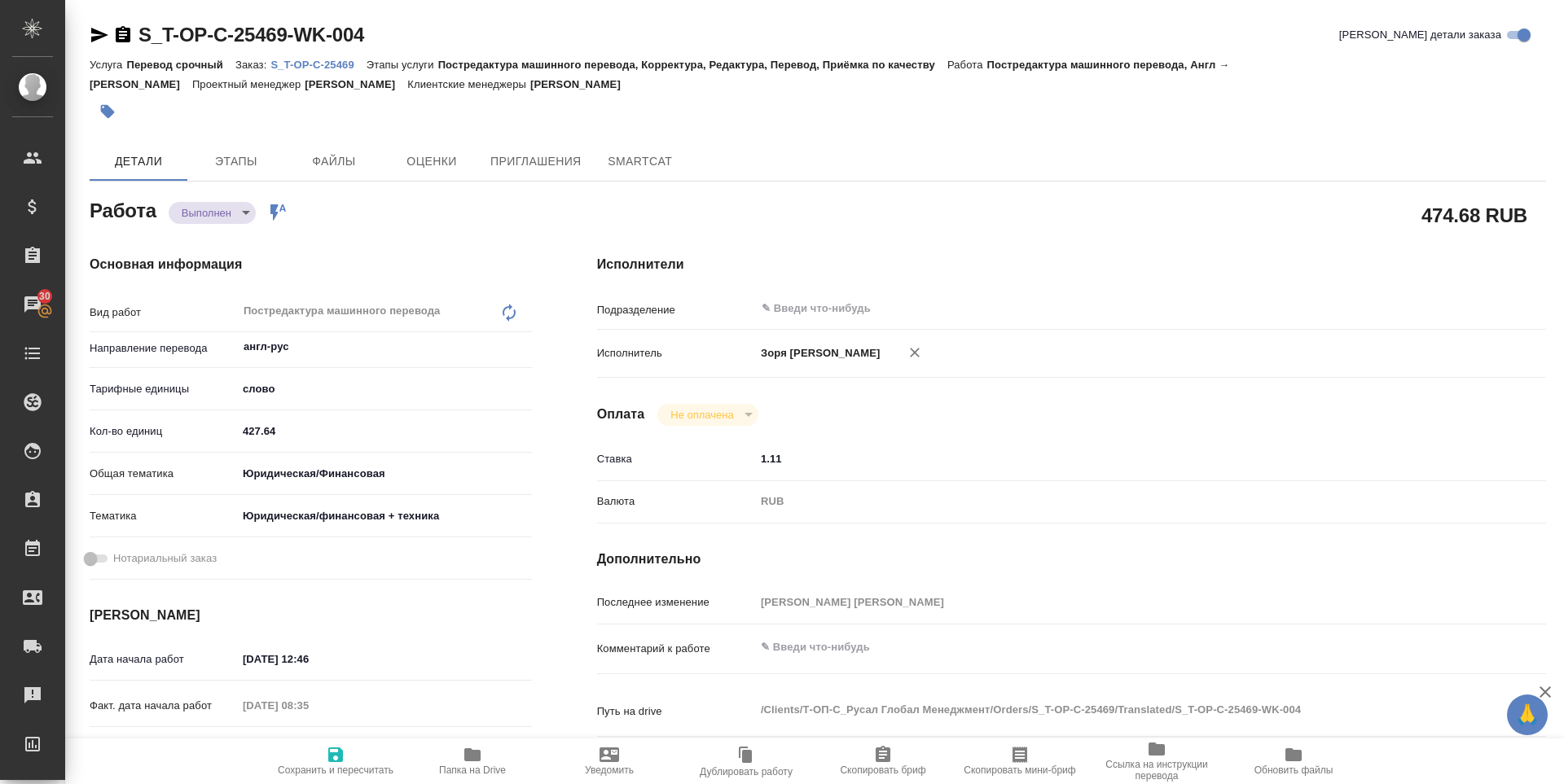
type textarea "x"
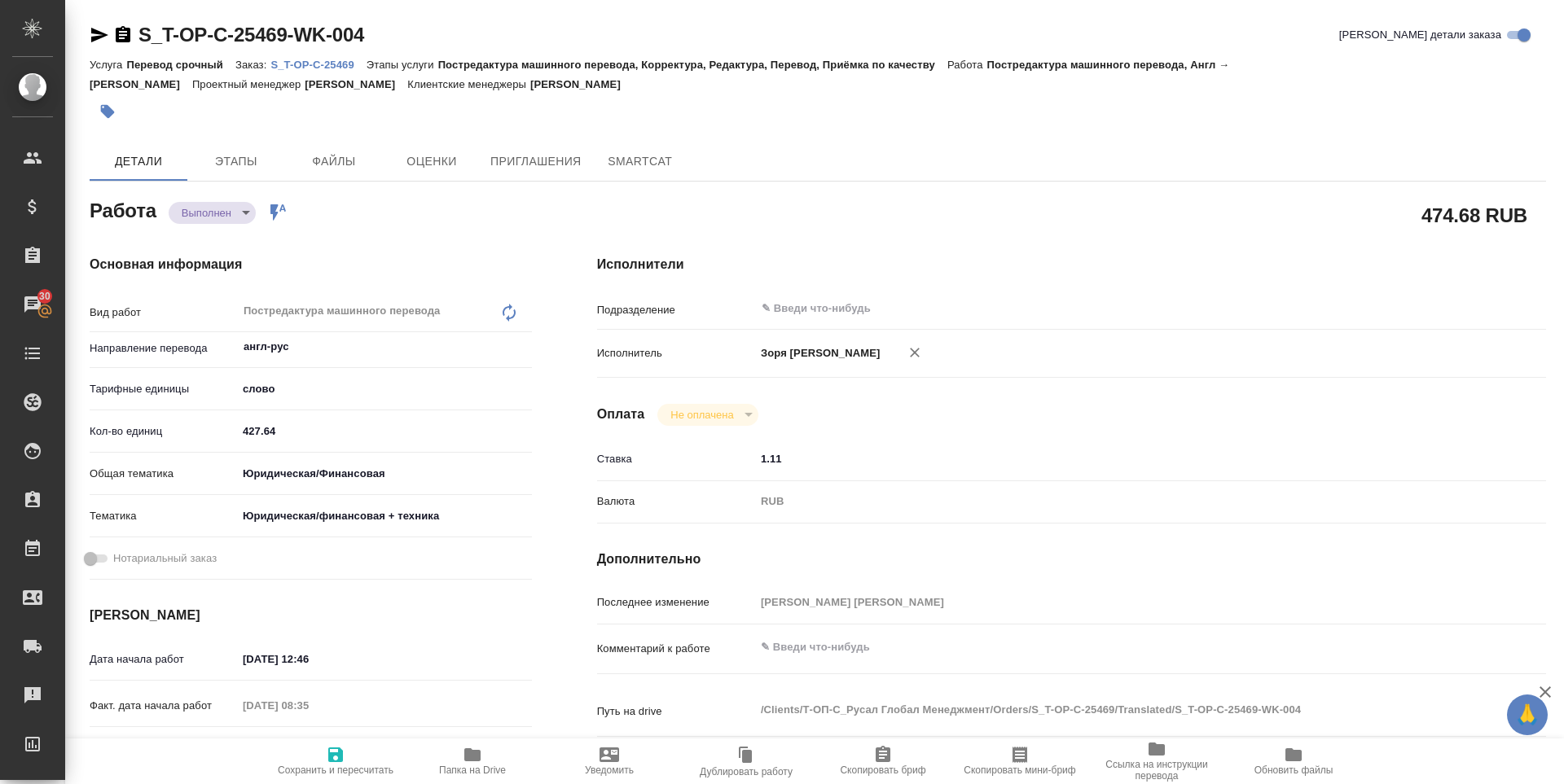
type textarea "x"
click at [91, 40] on icon "button" at bounding box center [99, 35] width 20 height 20
type textarea "x"
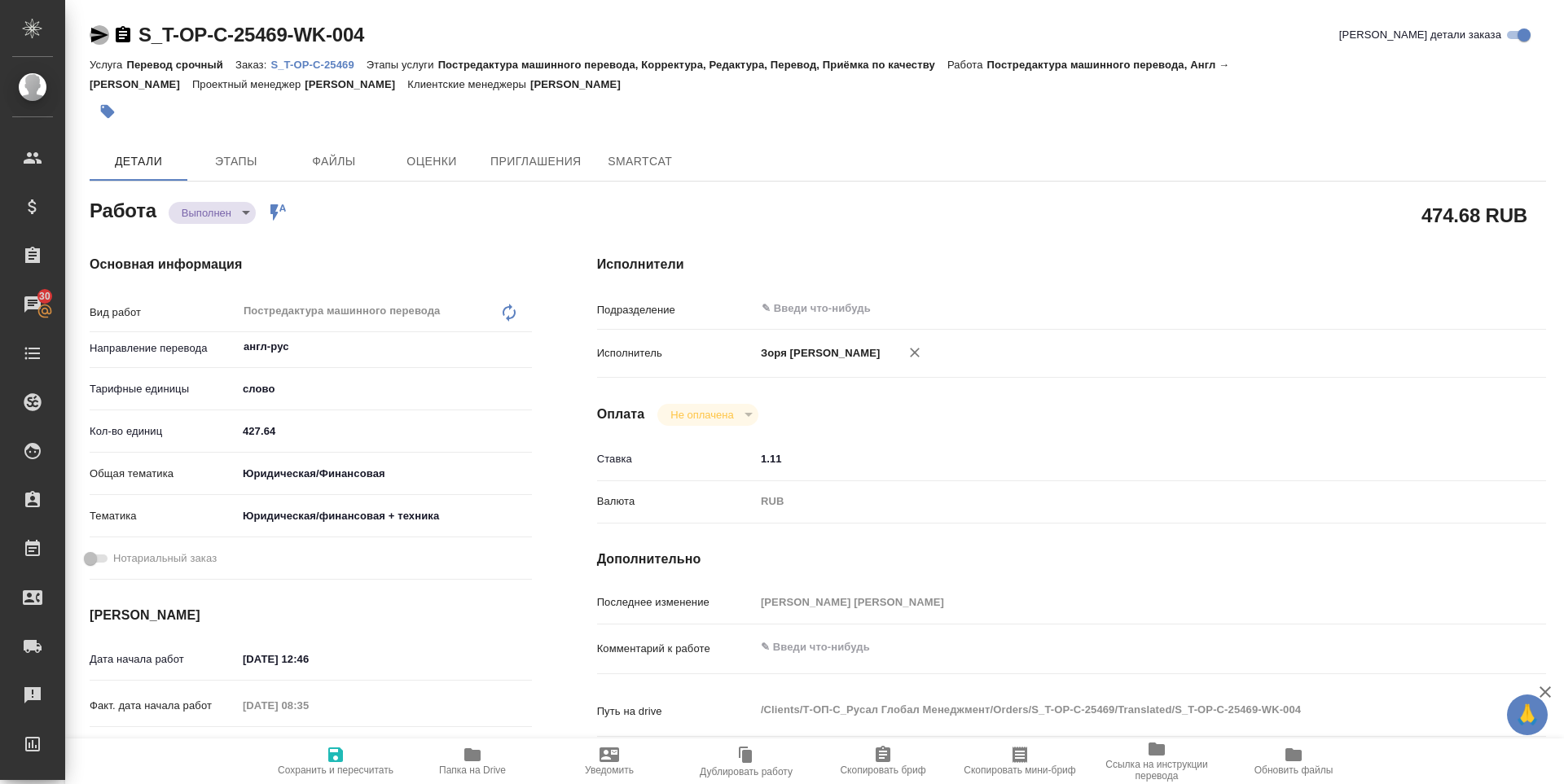
type textarea "x"
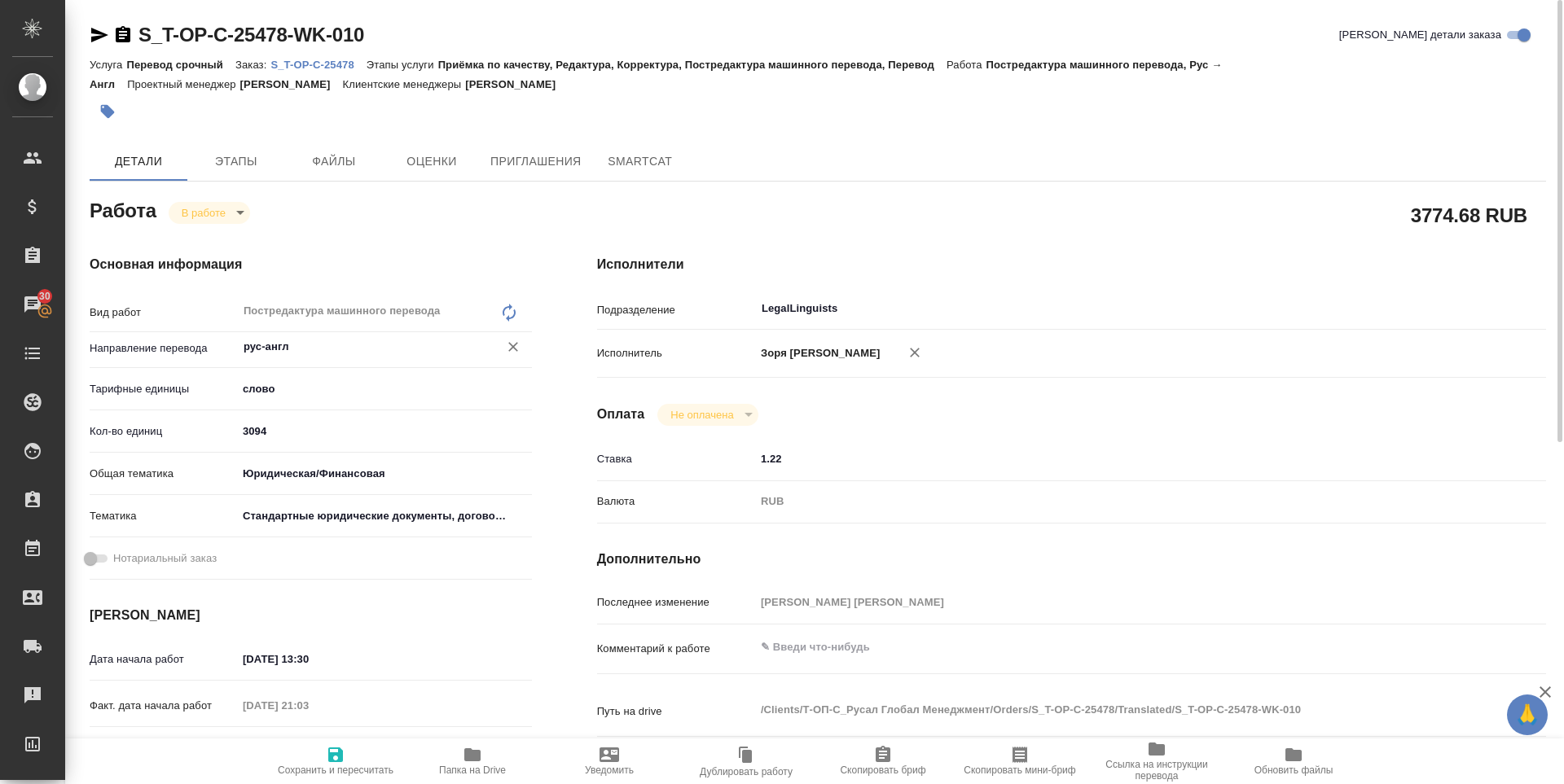
scroll to position [352, 0]
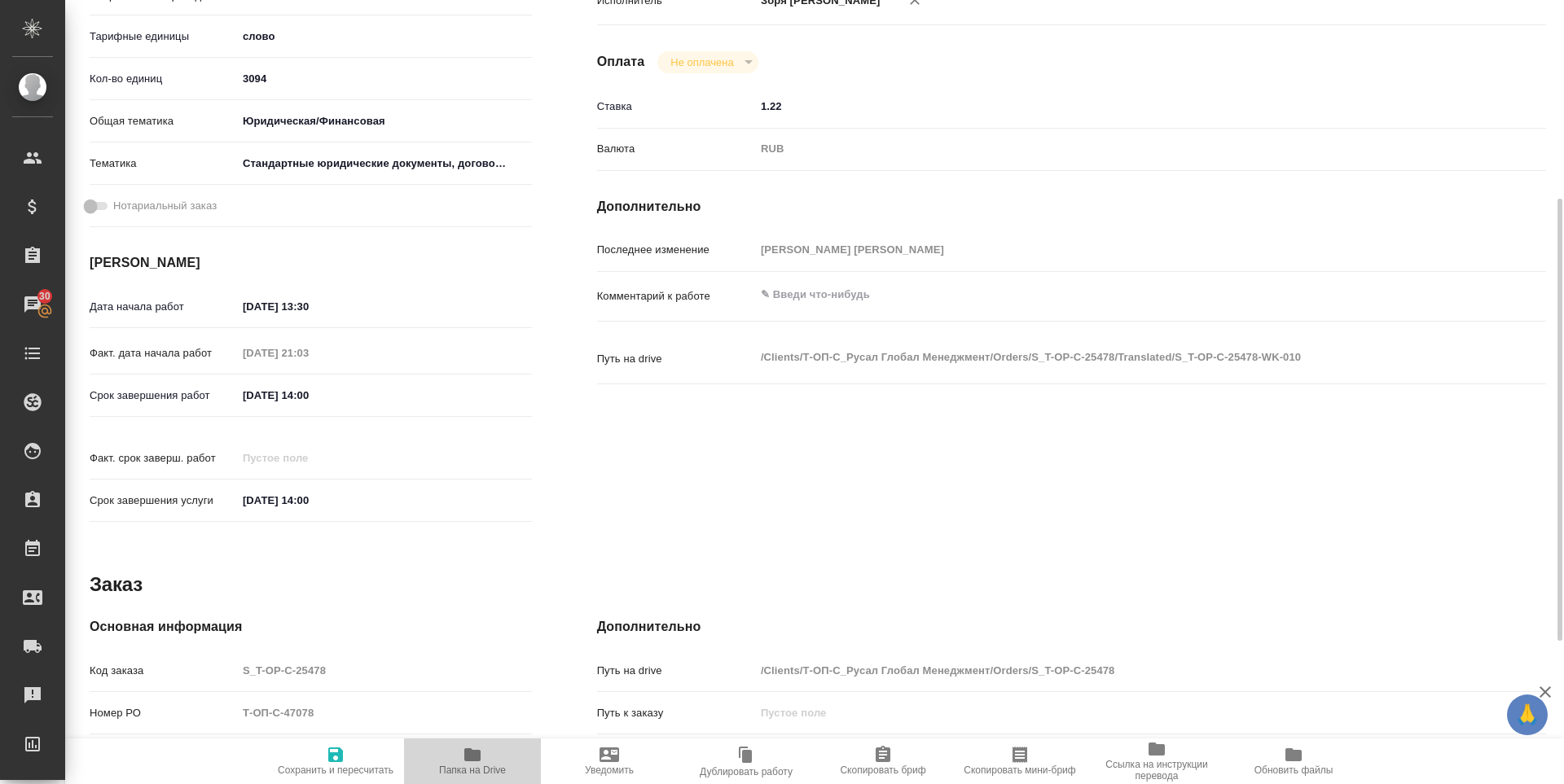
click at [469, 764] on span "Папка на Drive" at bounding box center [472, 769] width 67 height 11
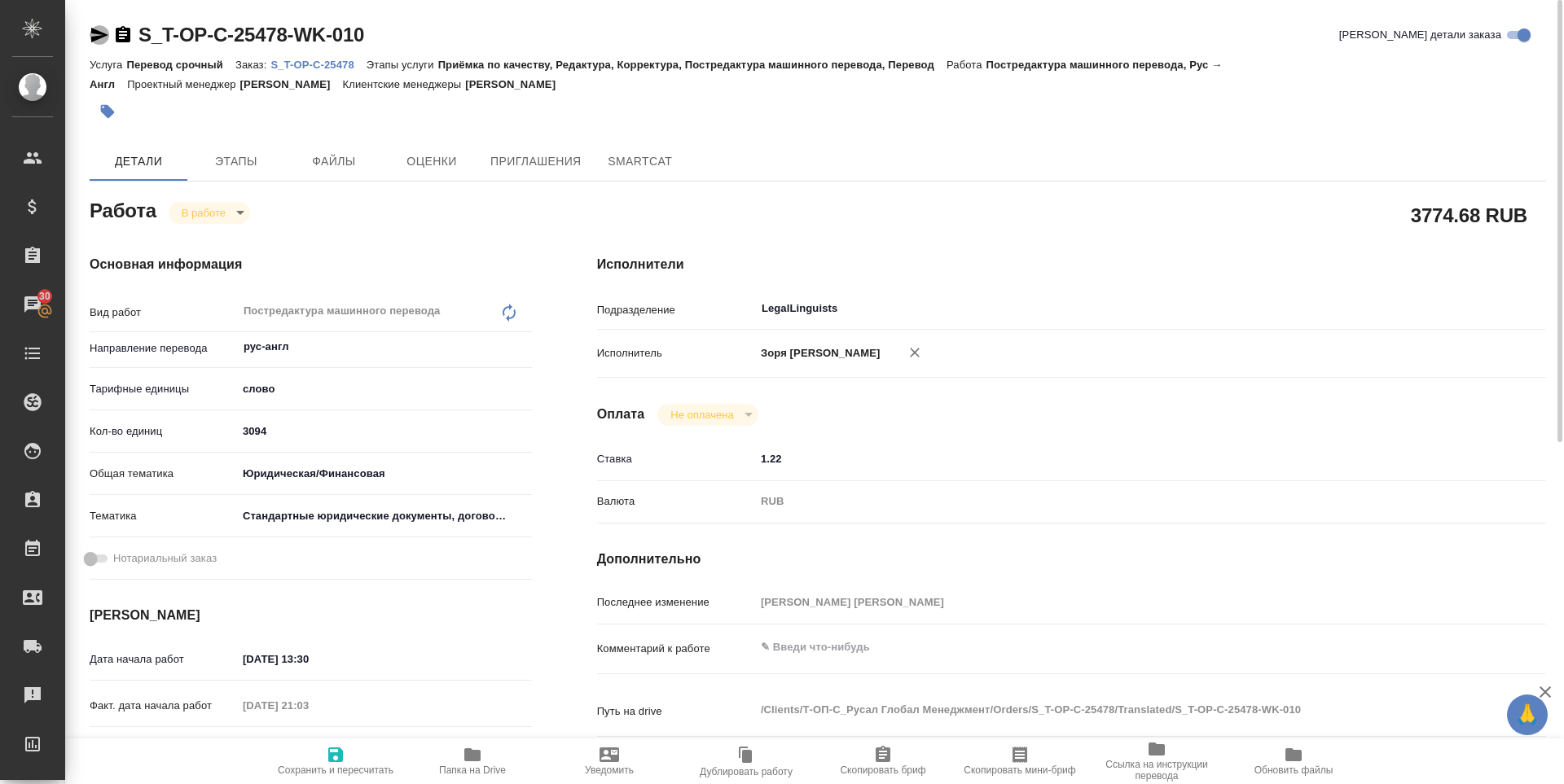
click at [98, 31] on icon "button" at bounding box center [99, 35] width 17 height 15
